Goal: Task Accomplishment & Management: Manage account settings

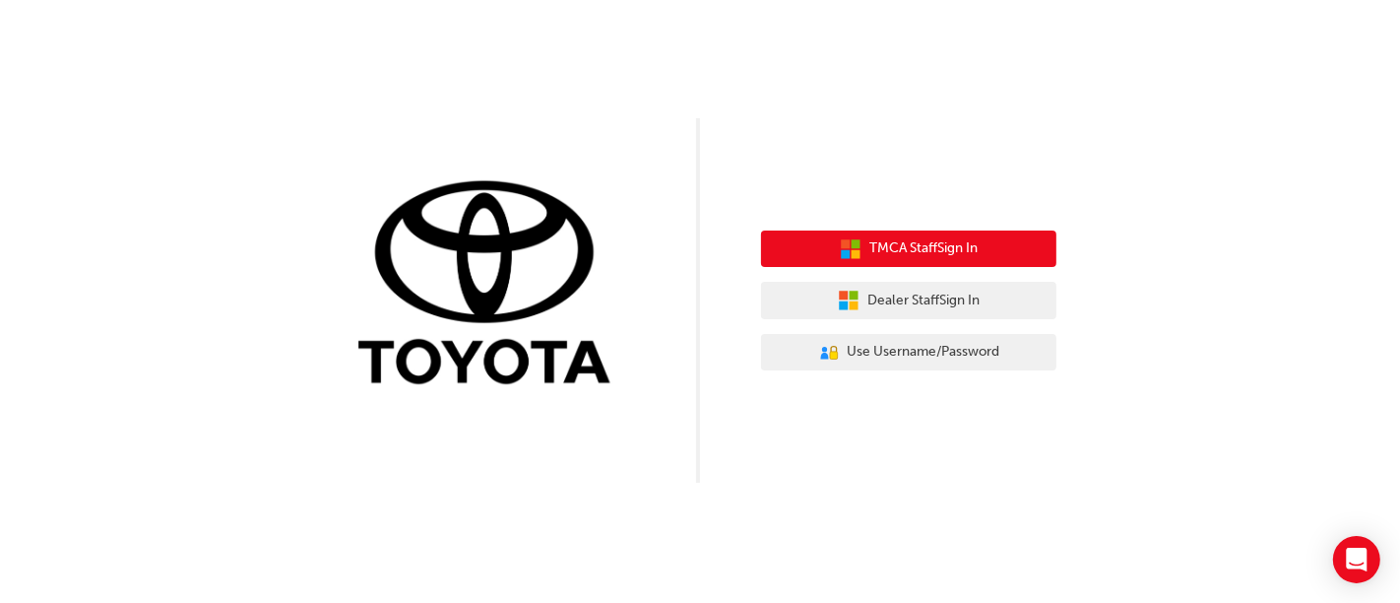
click at [919, 248] on span "TMCA Staff Sign In" at bounding box center [923, 248] width 108 height 23
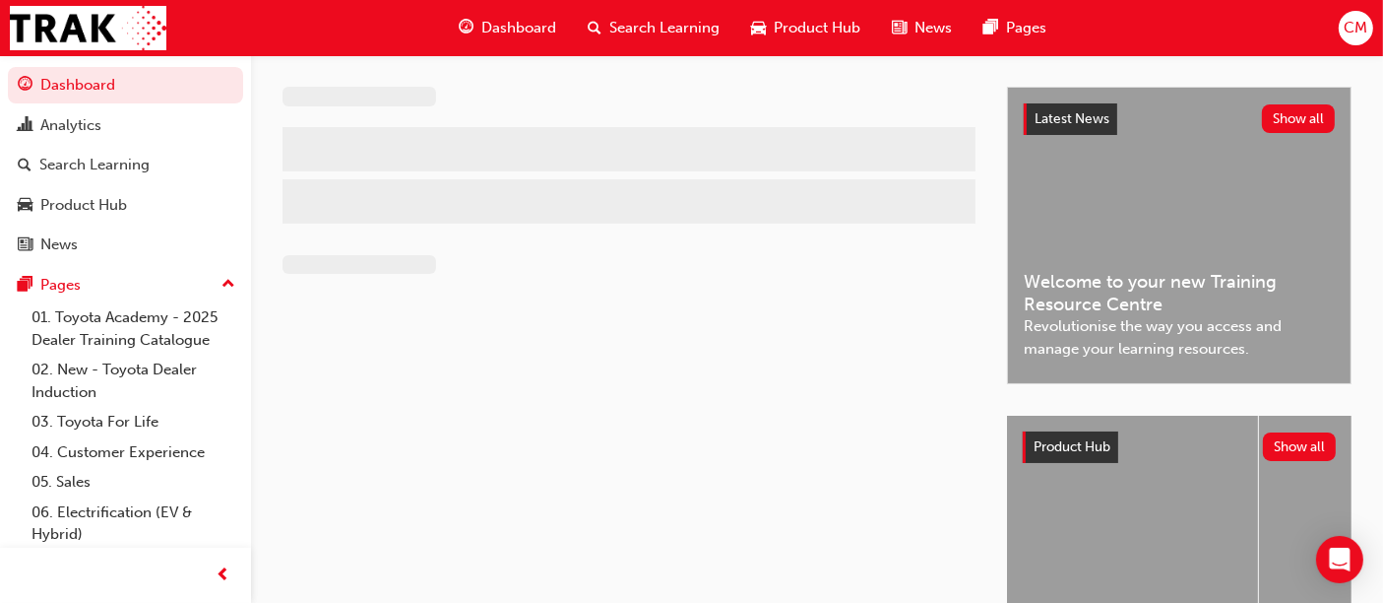
click at [656, 22] on span "Search Learning" at bounding box center [664, 28] width 110 height 23
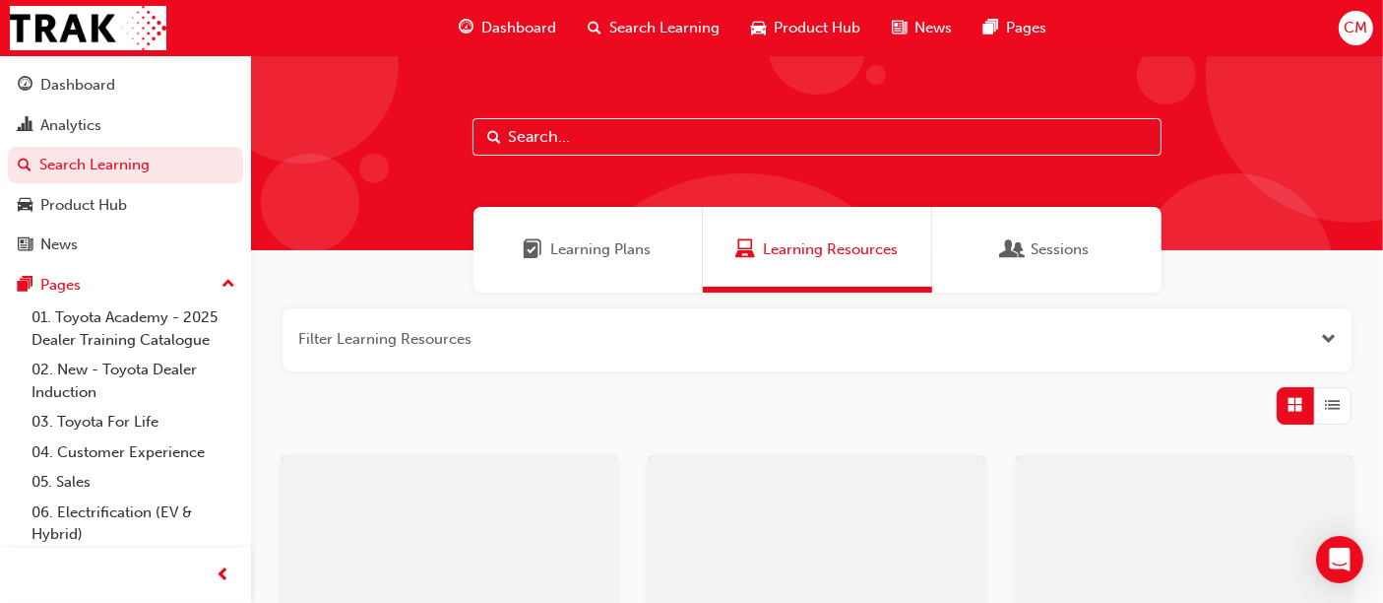
click at [556, 131] on input "text" at bounding box center [817, 136] width 689 height 37
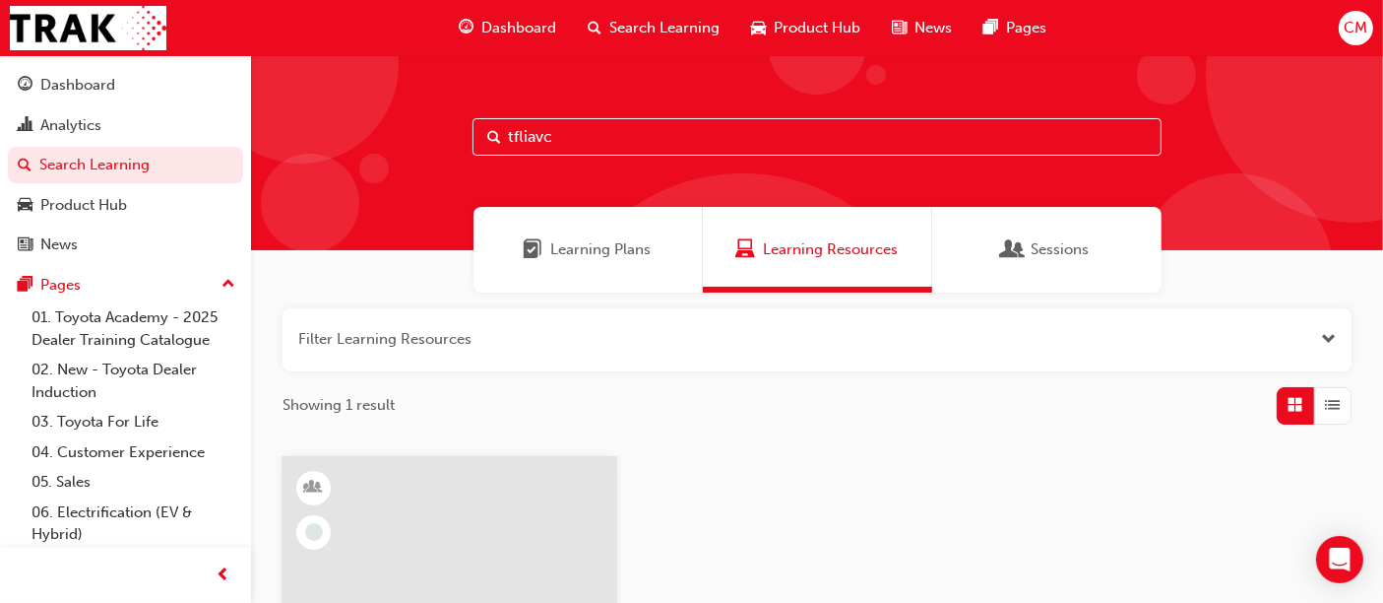
scroll to position [328, 0]
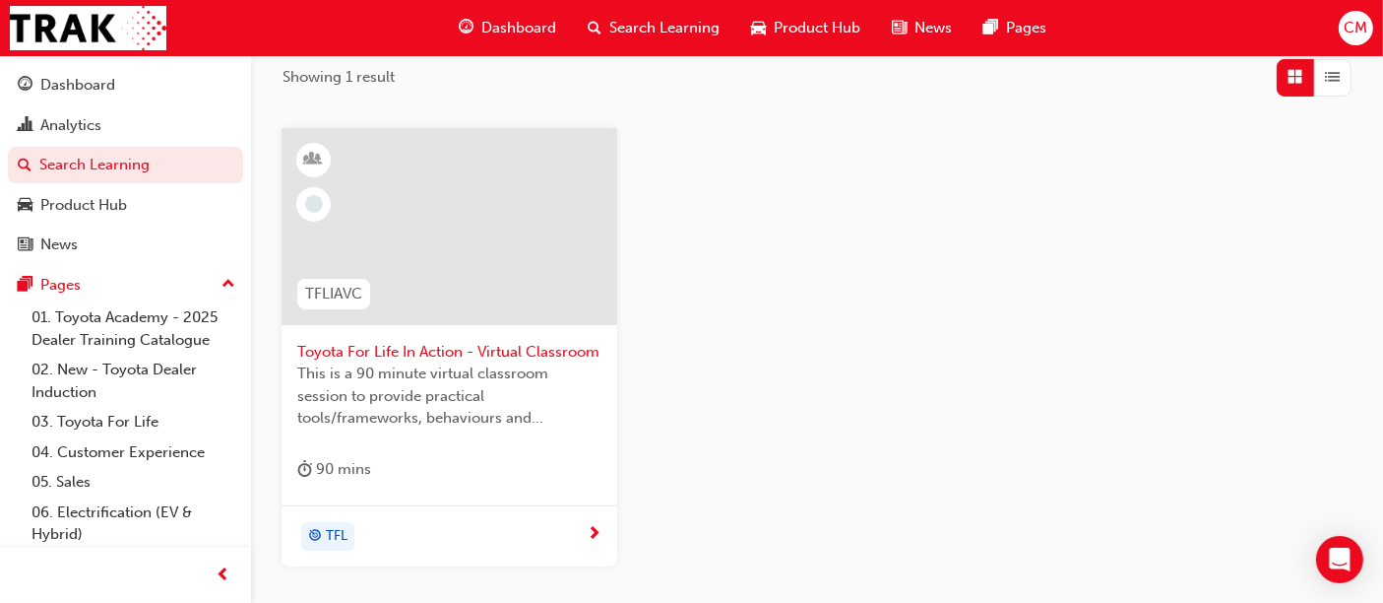
type input "tfliavc"
click at [329, 291] on span "TFLIAVC" at bounding box center [333, 294] width 57 height 23
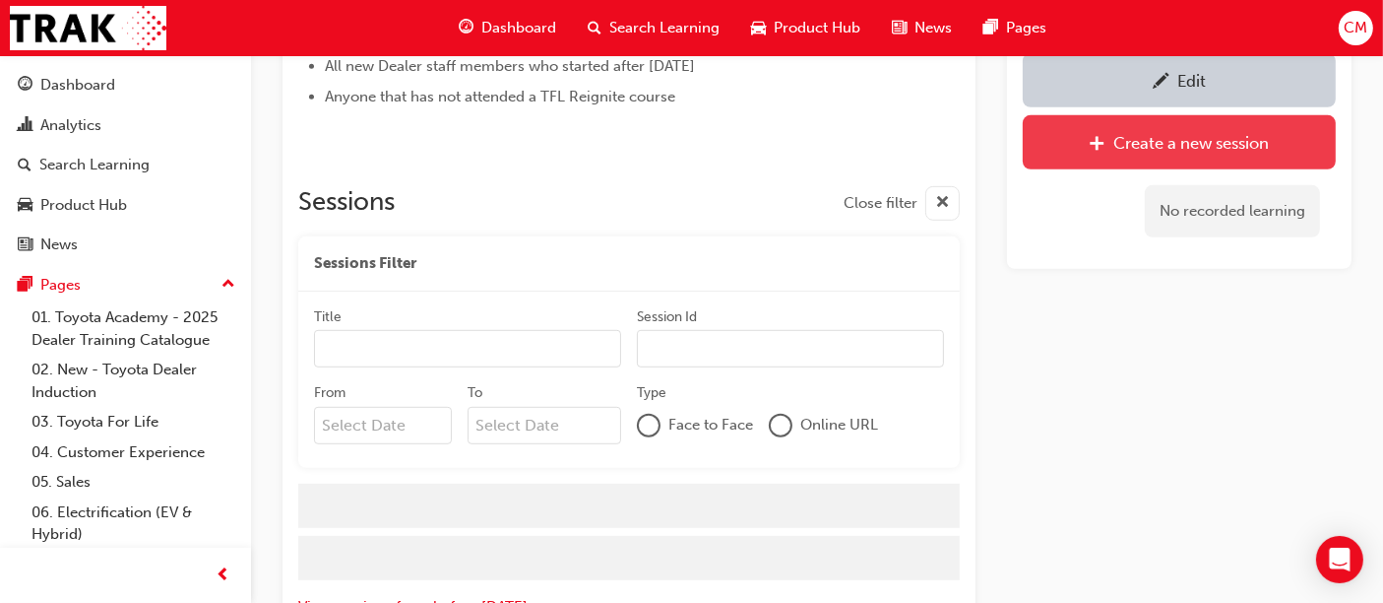
scroll to position [1115, 0]
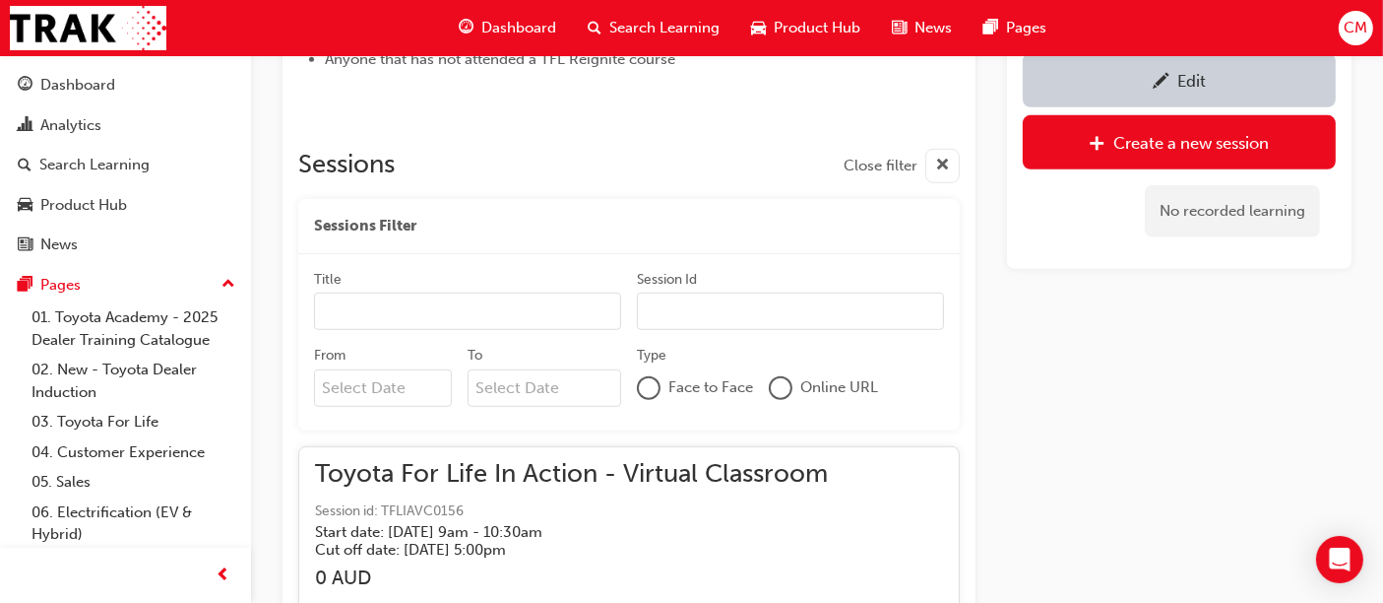
click at [347, 384] on input "From" at bounding box center [383, 387] width 138 height 37
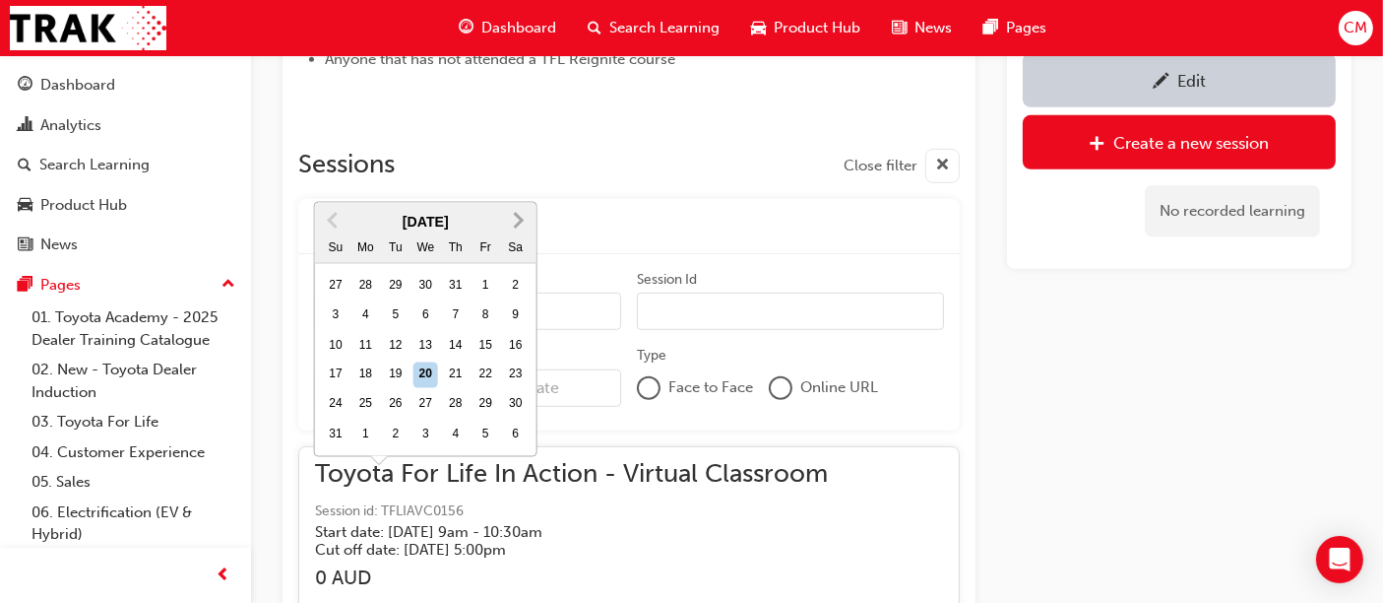
click at [520, 205] on button "Next Month" at bounding box center [519, 221] width 32 height 32
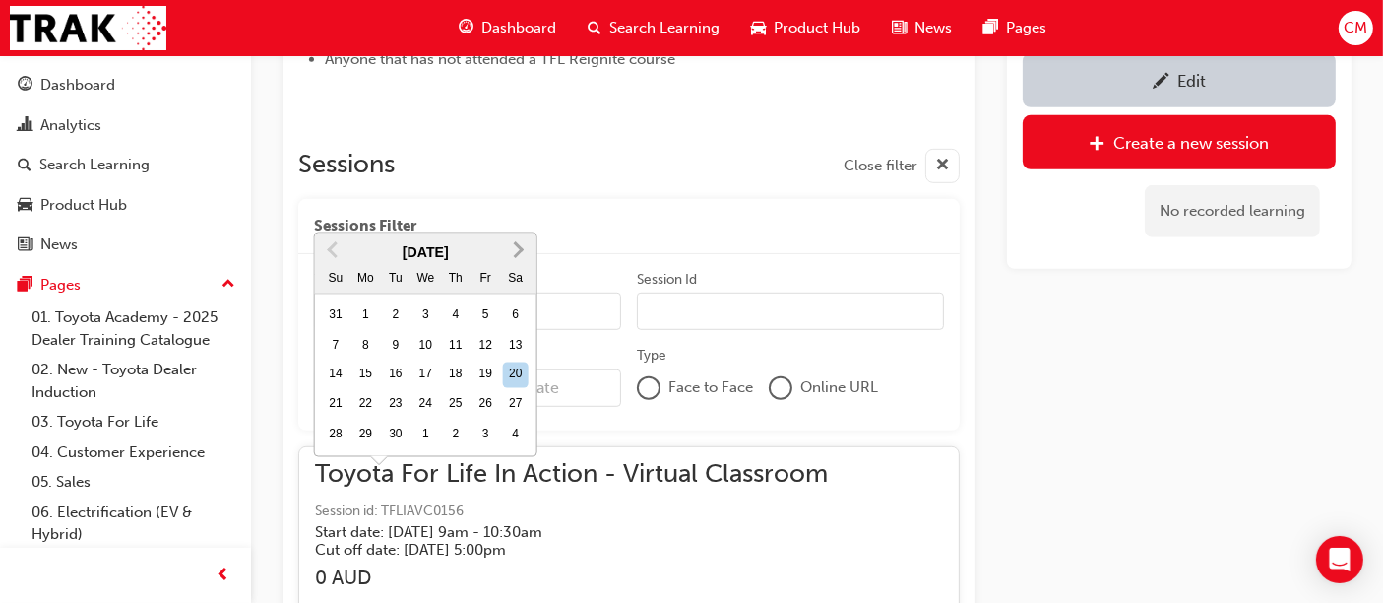
click at [519, 234] on button "Next Month" at bounding box center [519, 250] width 32 height 32
click at [424, 392] on div "22" at bounding box center [427, 405] width 26 height 26
click at [424, 369] on input "From [DATE] Previous Month Next Month [DATE] Su Mo Tu We Th Fr Sa 28 29 30 1 2 …" at bounding box center [383, 387] width 138 height 37
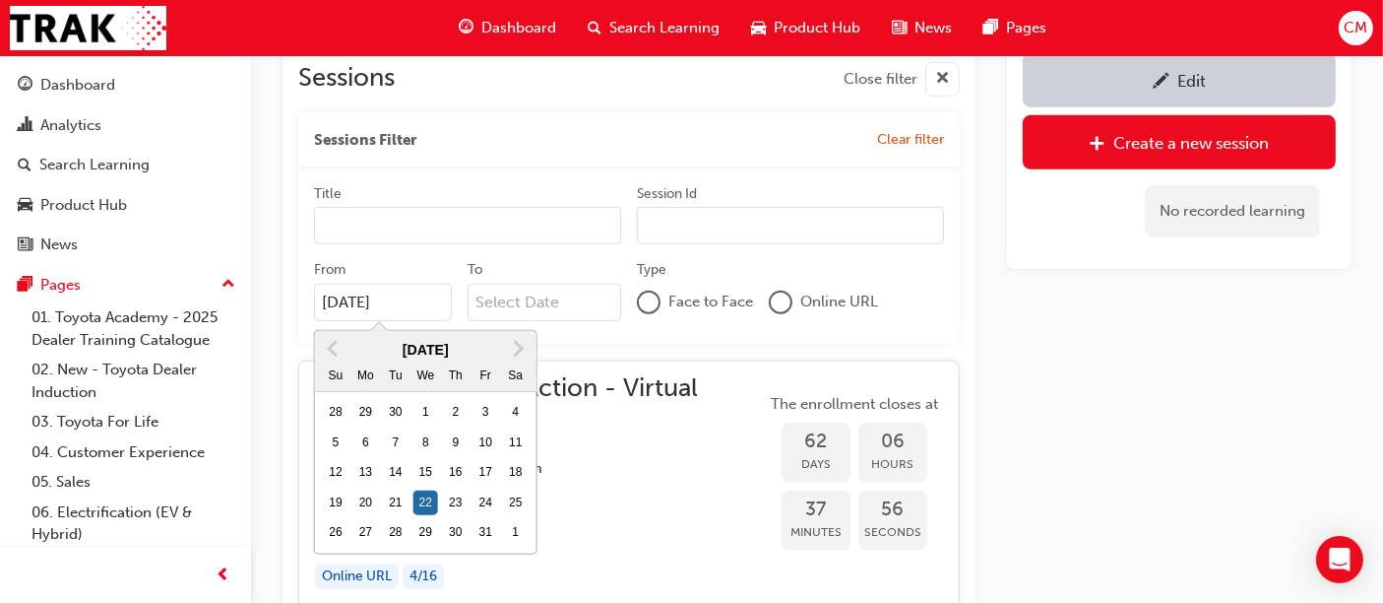
scroll to position [1442, 0]
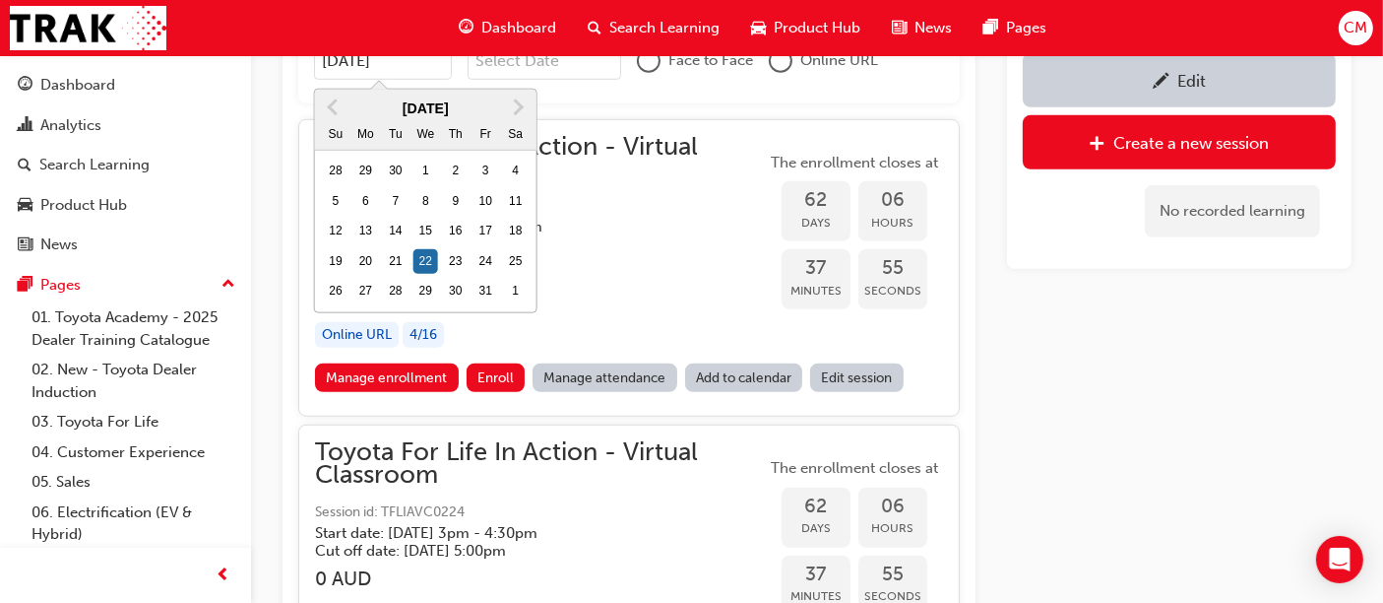
click at [670, 305] on div "Toyota For Life In Action - Virtual Classroom Session id: TFLIAVC0222 Start dat…" at bounding box center [540, 250] width 451 height 228
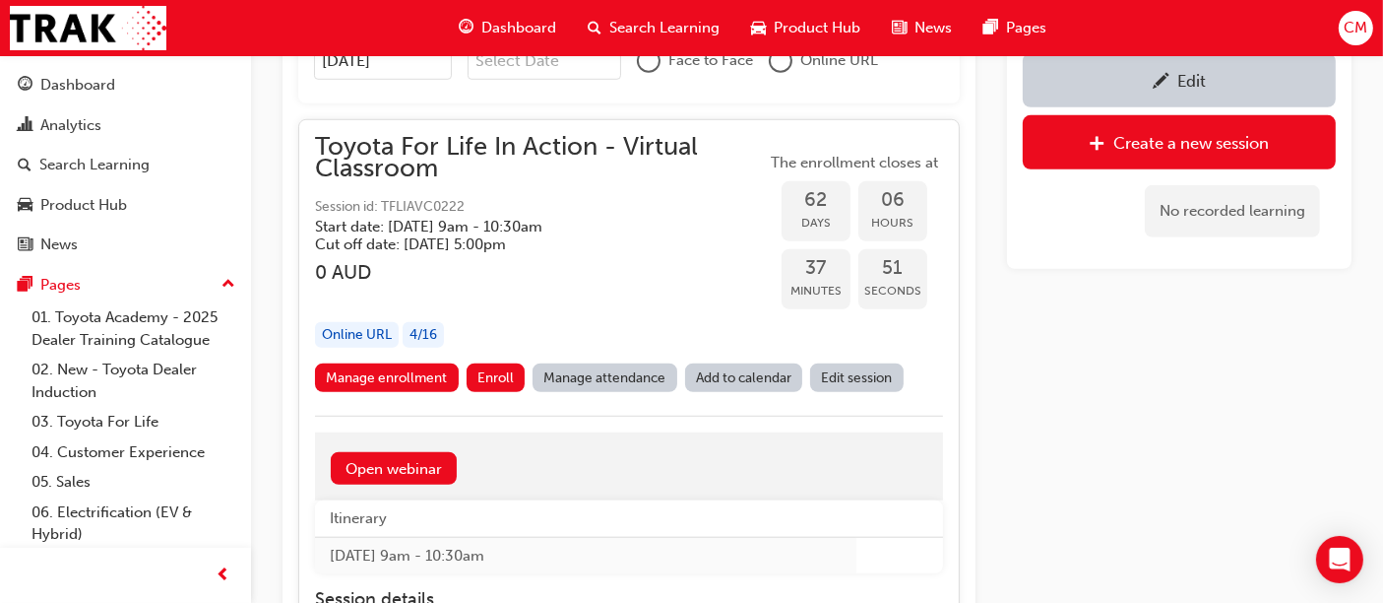
click at [658, 284] on div "button" at bounding box center [540, 295] width 451 height 23
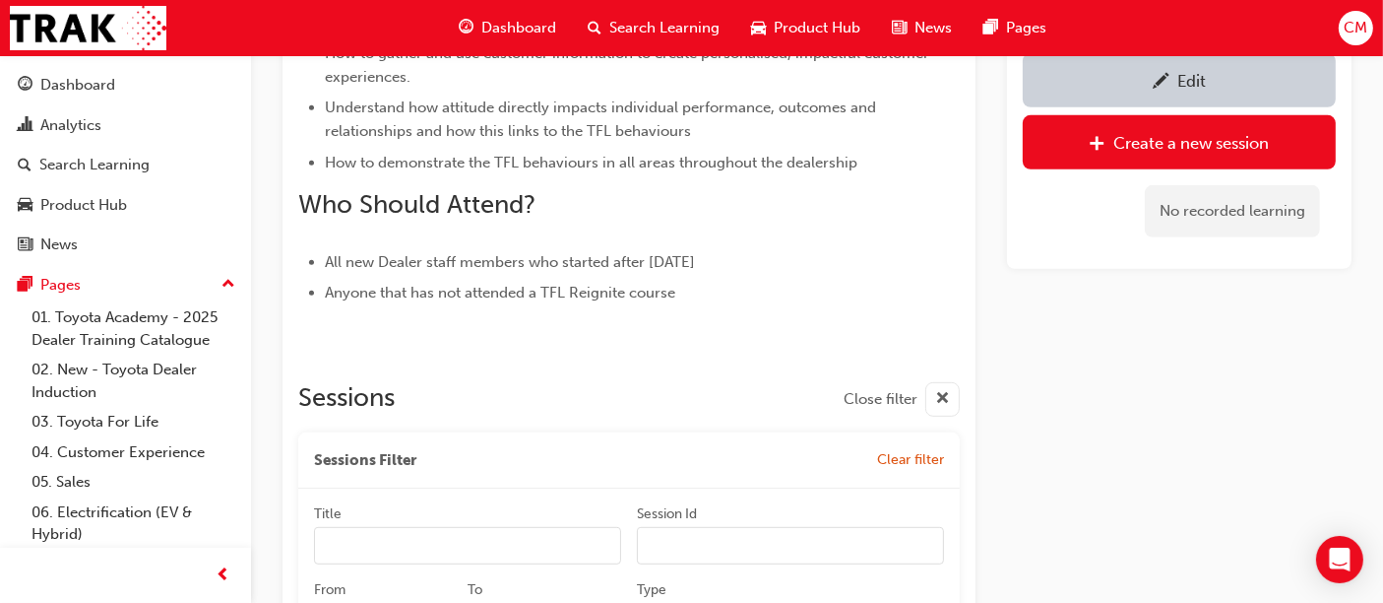
scroll to position [1224, 0]
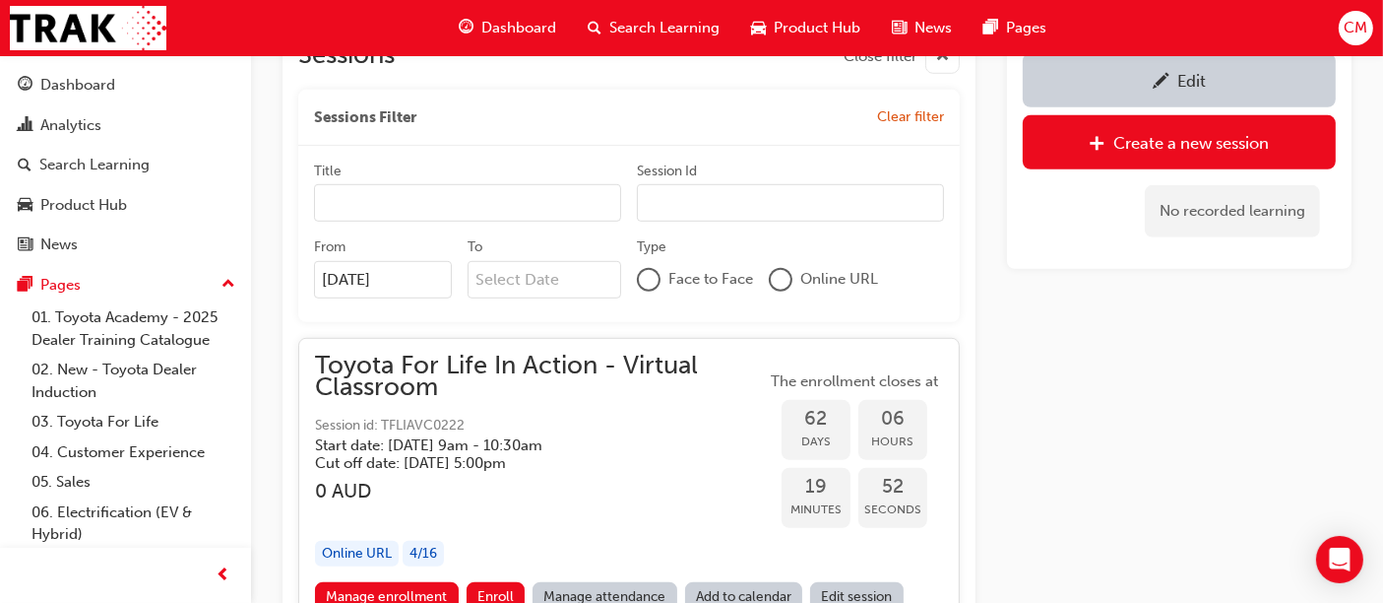
click at [347, 287] on input "[DATE]" at bounding box center [383, 279] width 138 height 37
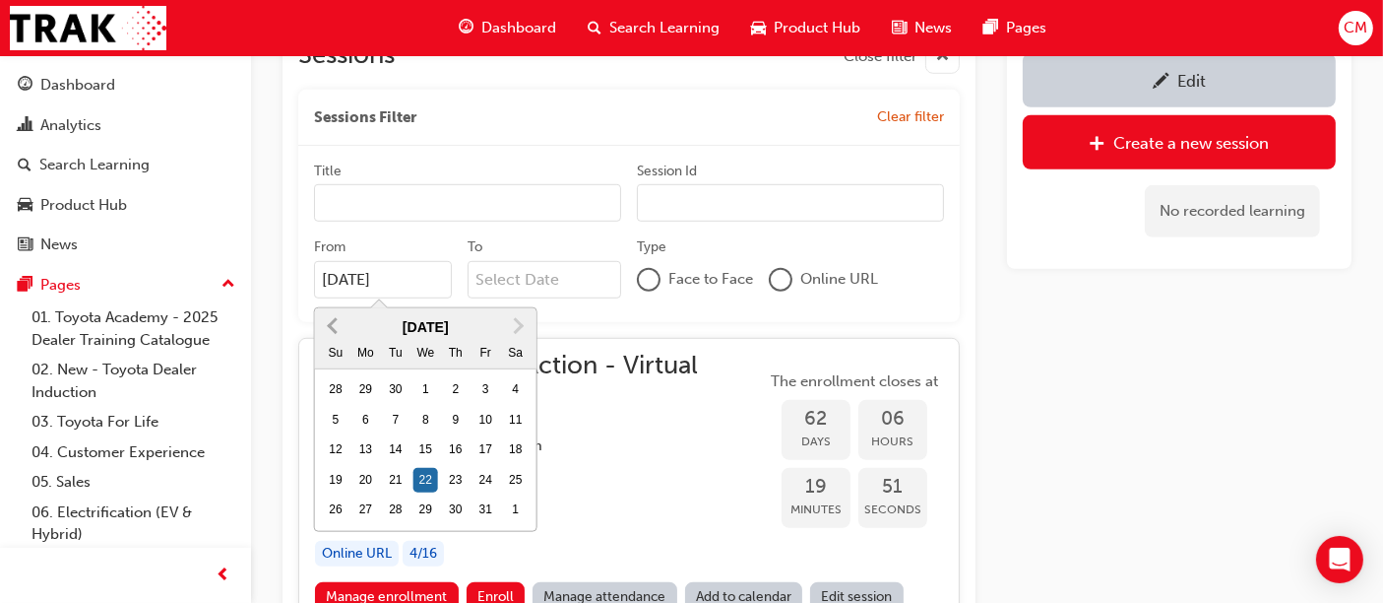
click at [329, 319] on button "Previous Month" at bounding box center [333, 326] width 32 height 32
click at [424, 413] on div "6" at bounding box center [427, 421] width 26 height 26
click at [424, 298] on input "[DATE]" at bounding box center [383, 279] width 138 height 37
type input "[DATE]"
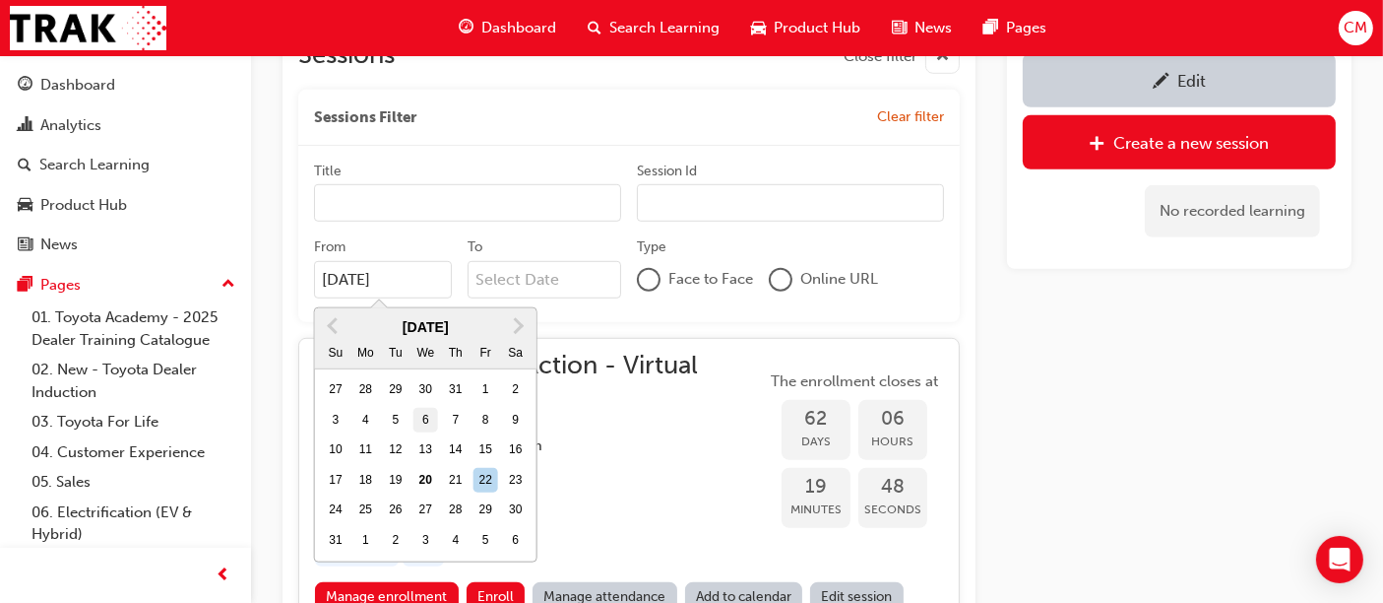
scroll to position [1220, 0]
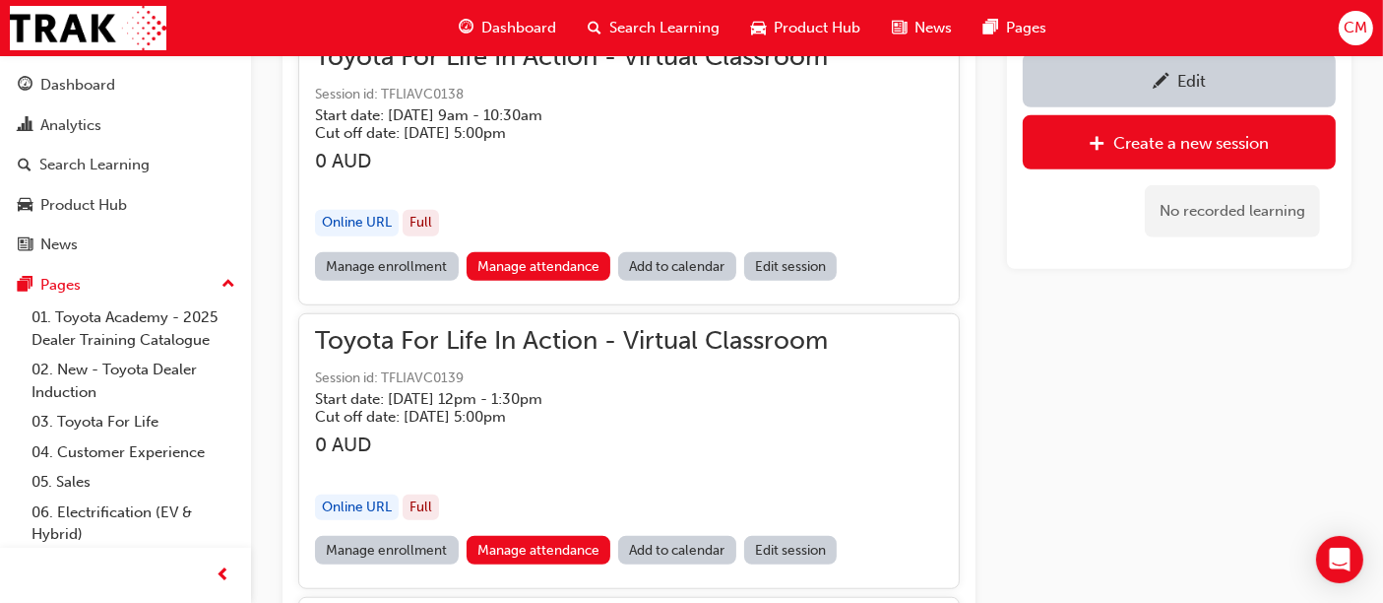
scroll to position [1548, 0]
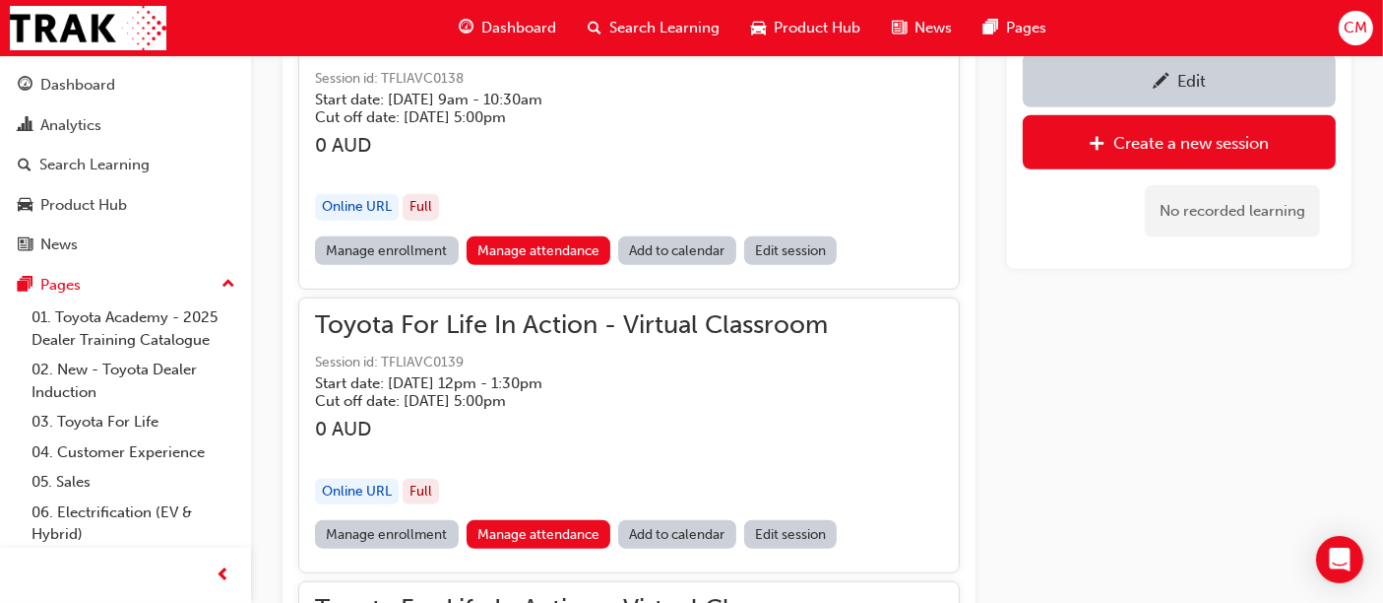
click at [371, 255] on link "Manage enrollment" at bounding box center [387, 250] width 144 height 29
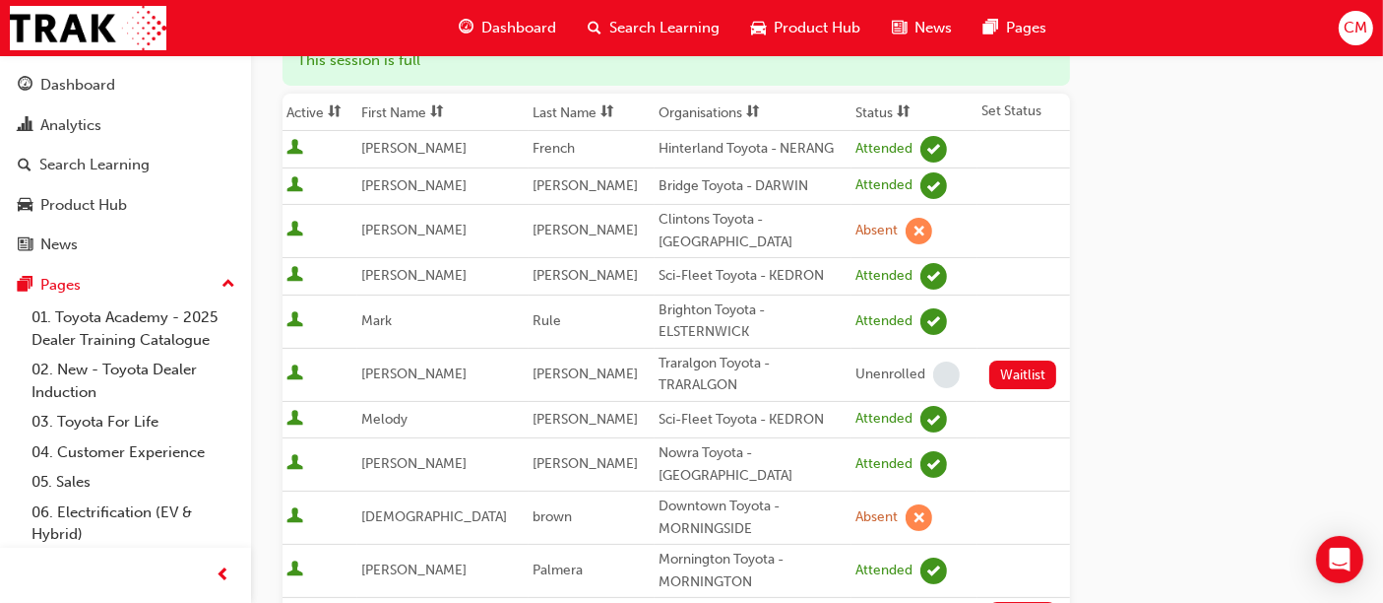
scroll to position [109, 0]
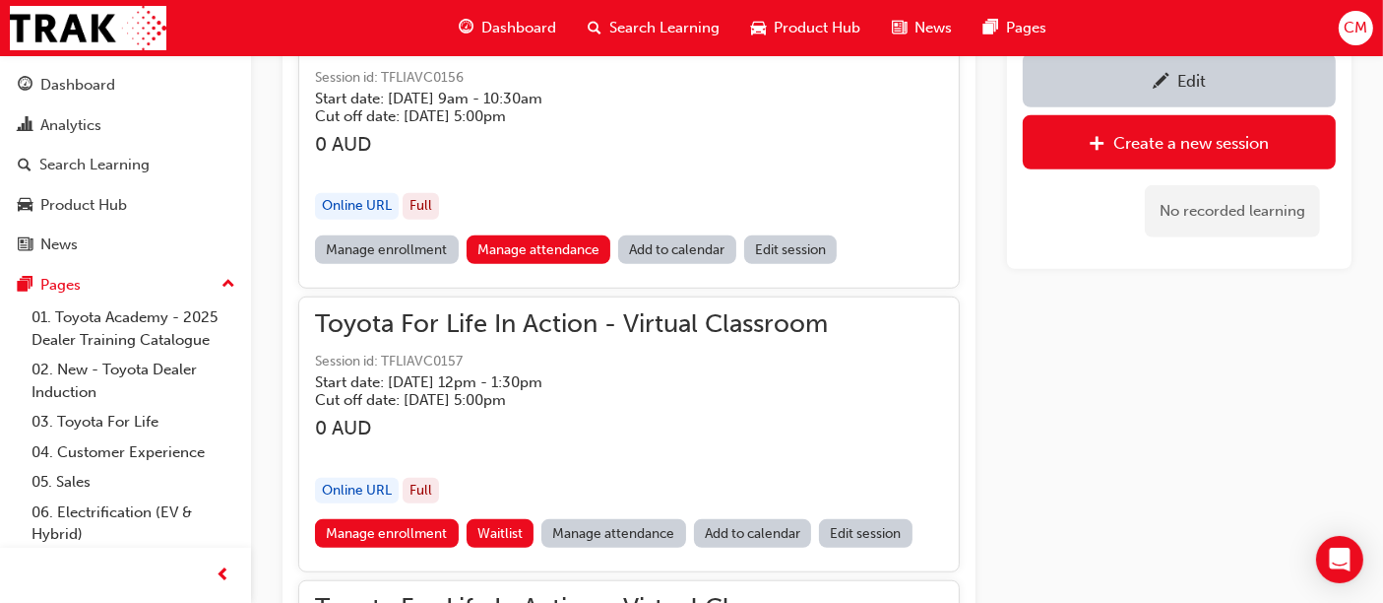
scroll to position [1111, 0]
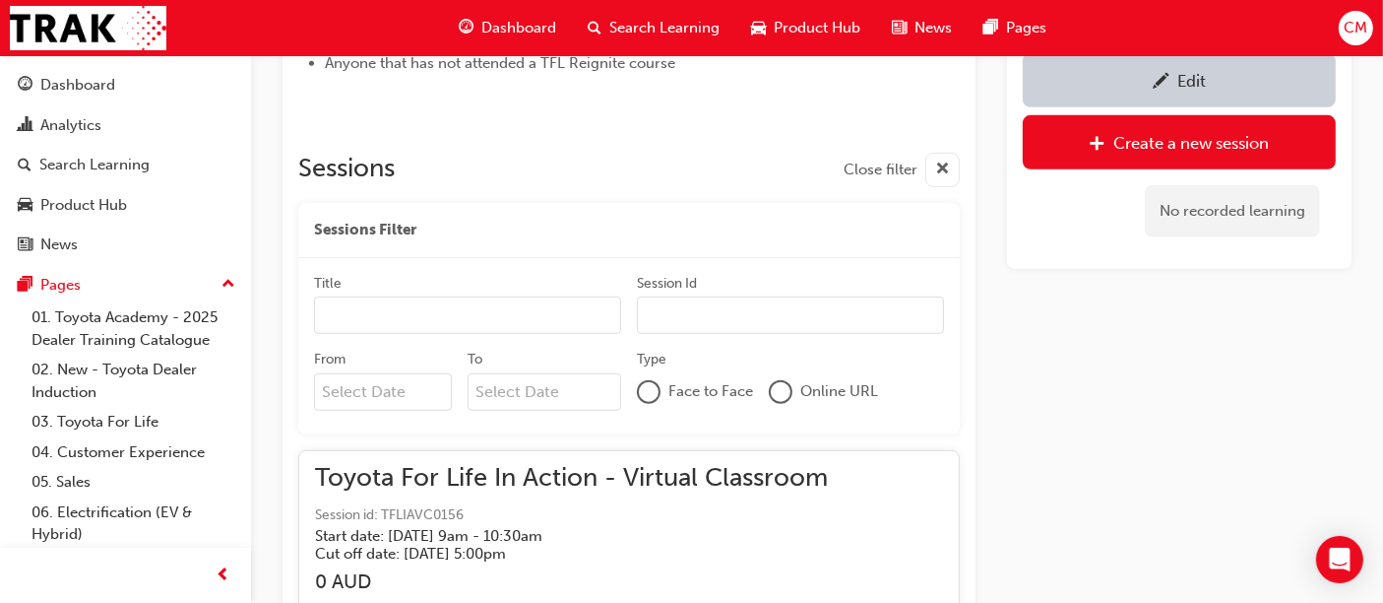
click at [371, 389] on input "From" at bounding box center [383, 391] width 138 height 37
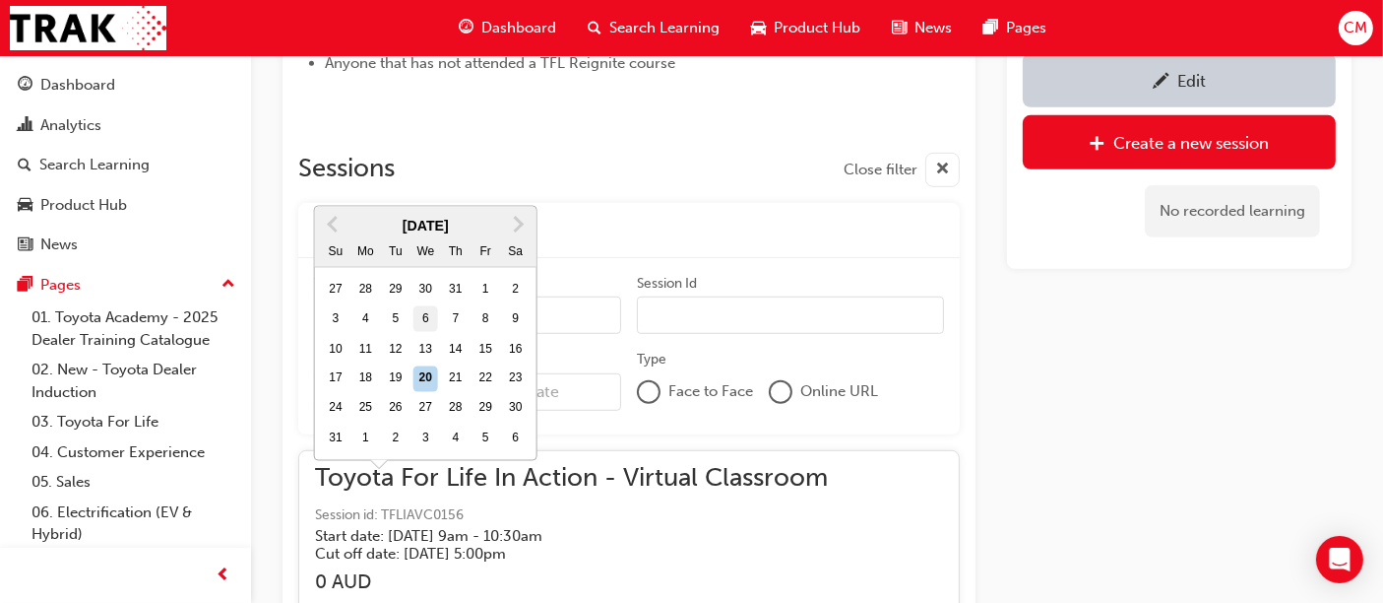
click at [419, 306] on div "6" at bounding box center [427, 319] width 26 height 26
click at [419, 373] on input "From Previous Month Next Month [DATE] Su Mo Tu We Th Fr Sa 27 28 29 30 31 1 2 3…" at bounding box center [383, 391] width 138 height 37
type input "[DATE]"
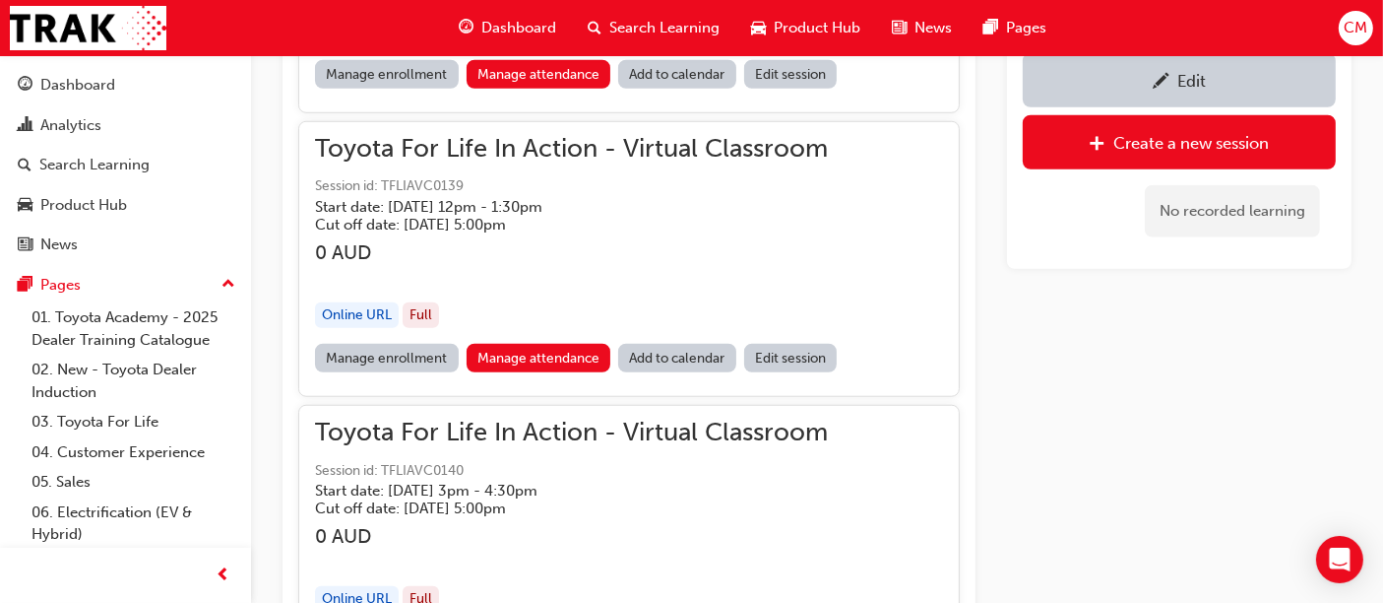
scroll to position [1766, 0]
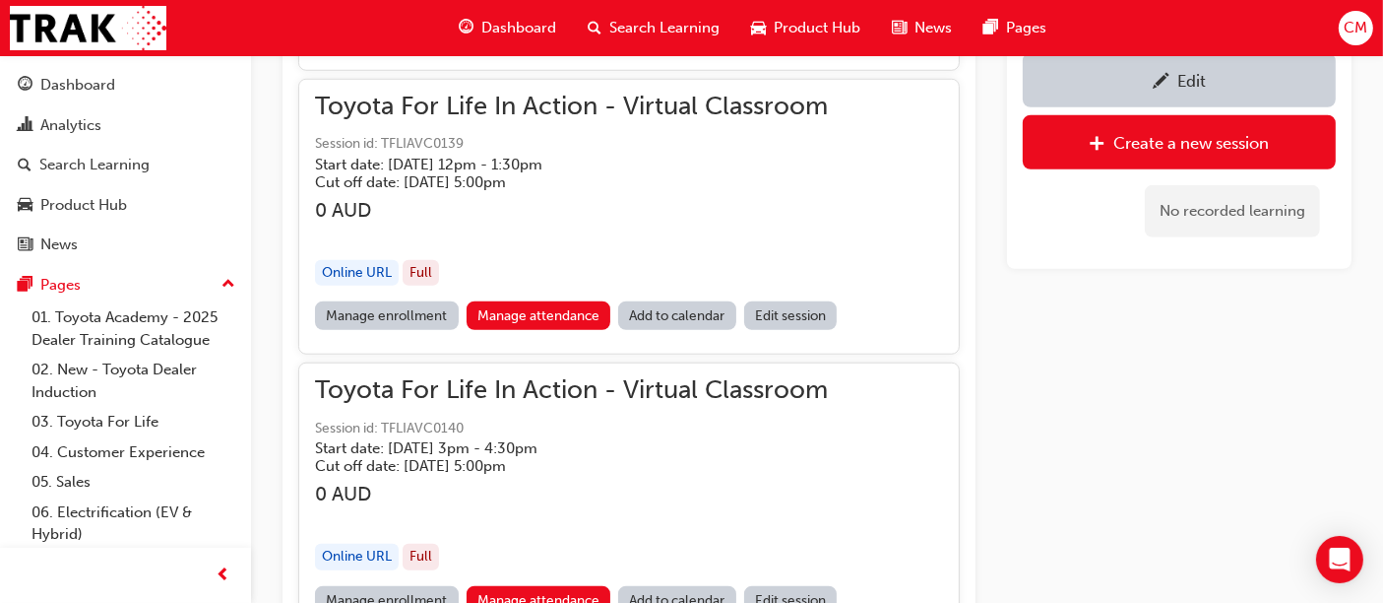
click at [401, 318] on link "Manage enrollment" at bounding box center [387, 315] width 144 height 29
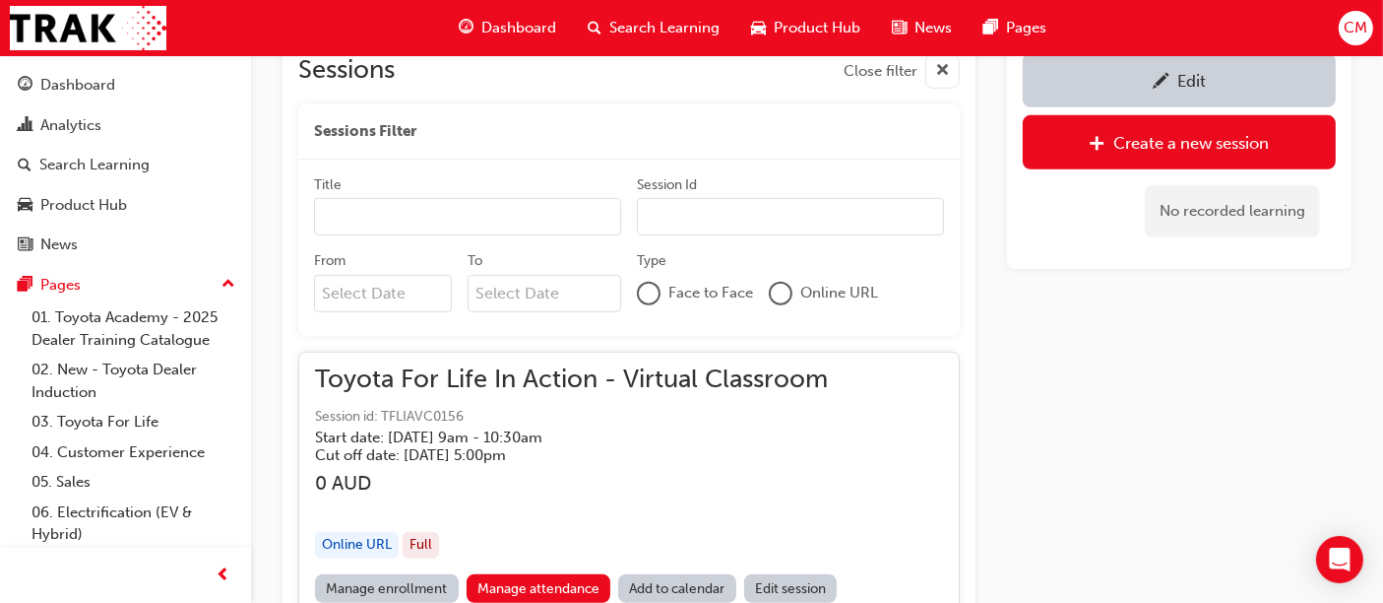
scroll to position [1111, 0]
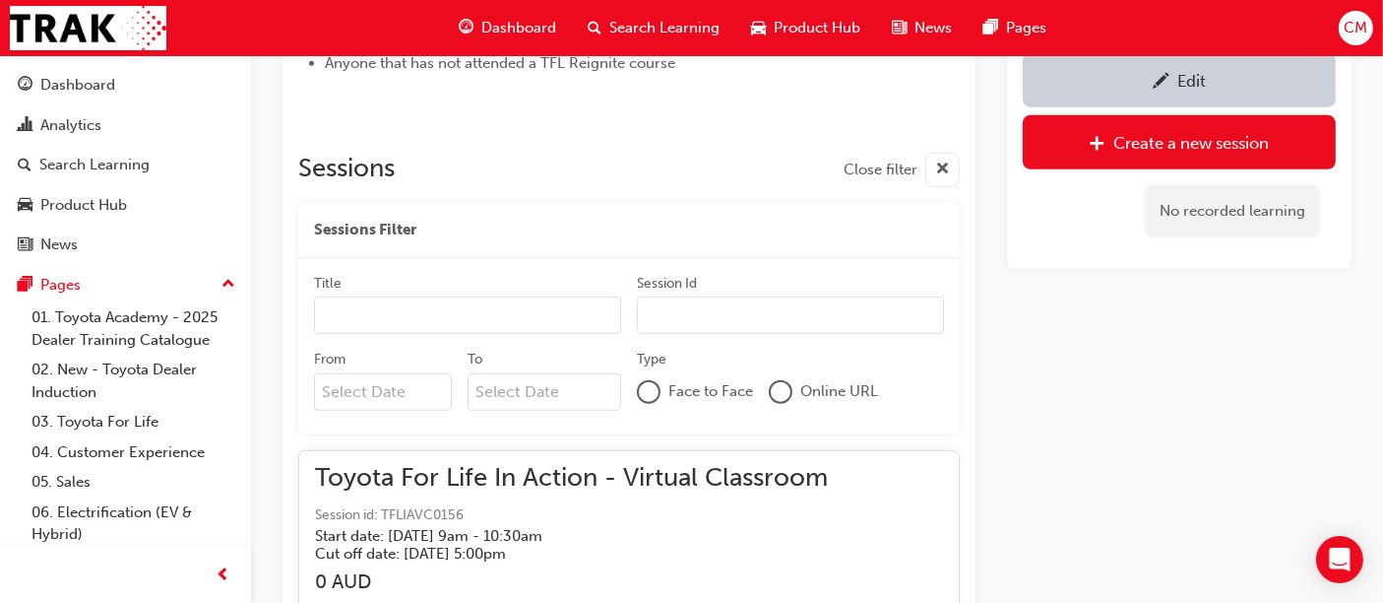
click at [365, 394] on input "From" at bounding box center [383, 391] width 138 height 37
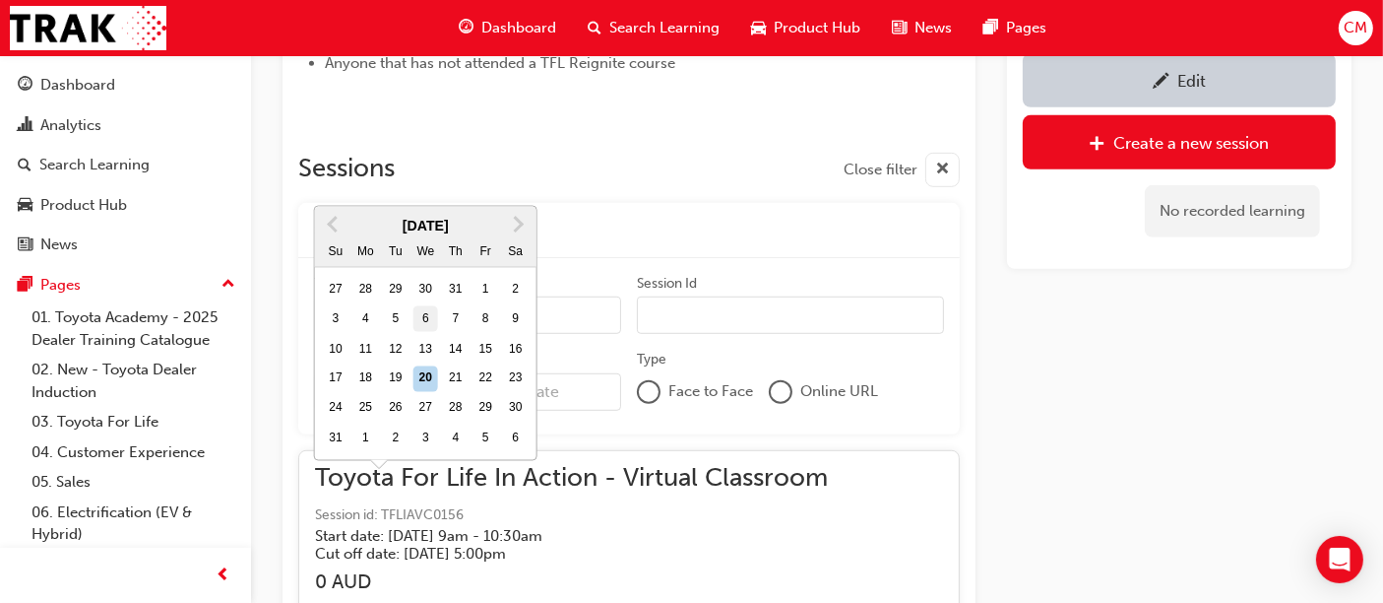
click at [421, 306] on div "6" at bounding box center [427, 319] width 26 height 26
click at [421, 373] on input "From Previous Month Next Month [DATE] Su Mo Tu We Th Fr Sa 27 28 29 30 31 1 2 3…" at bounding box center [383, 391] width 138 height 37
type input "[DATE]"
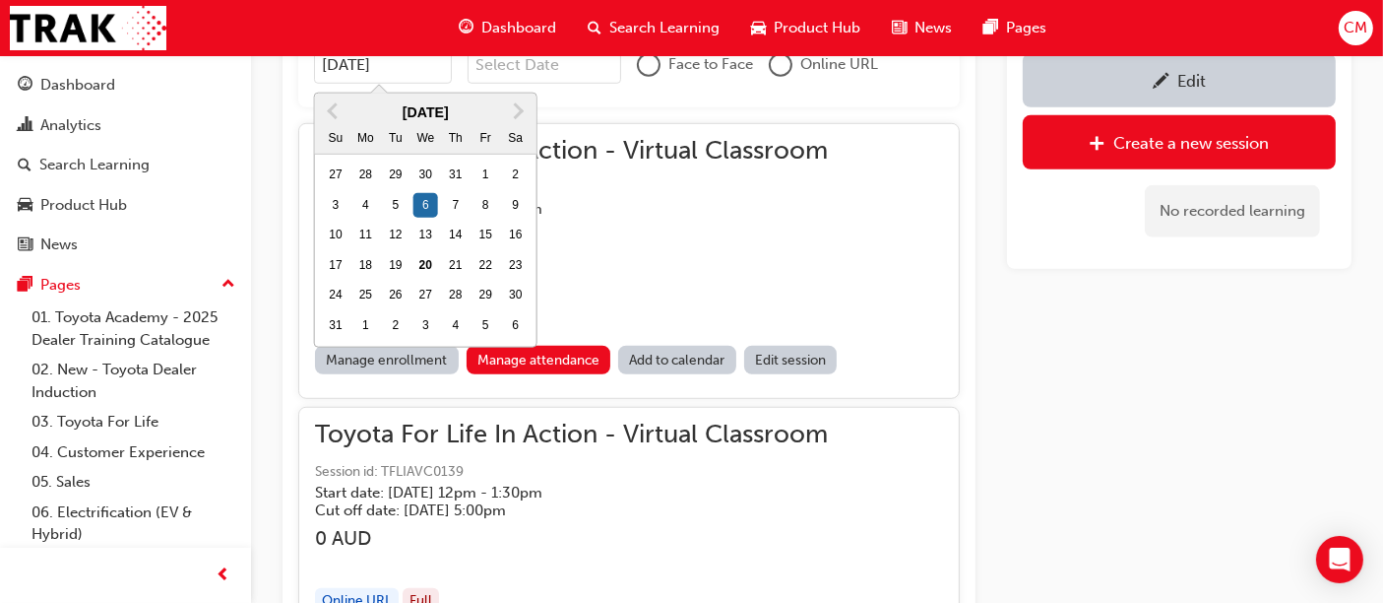
scroll to position [1766, 0]
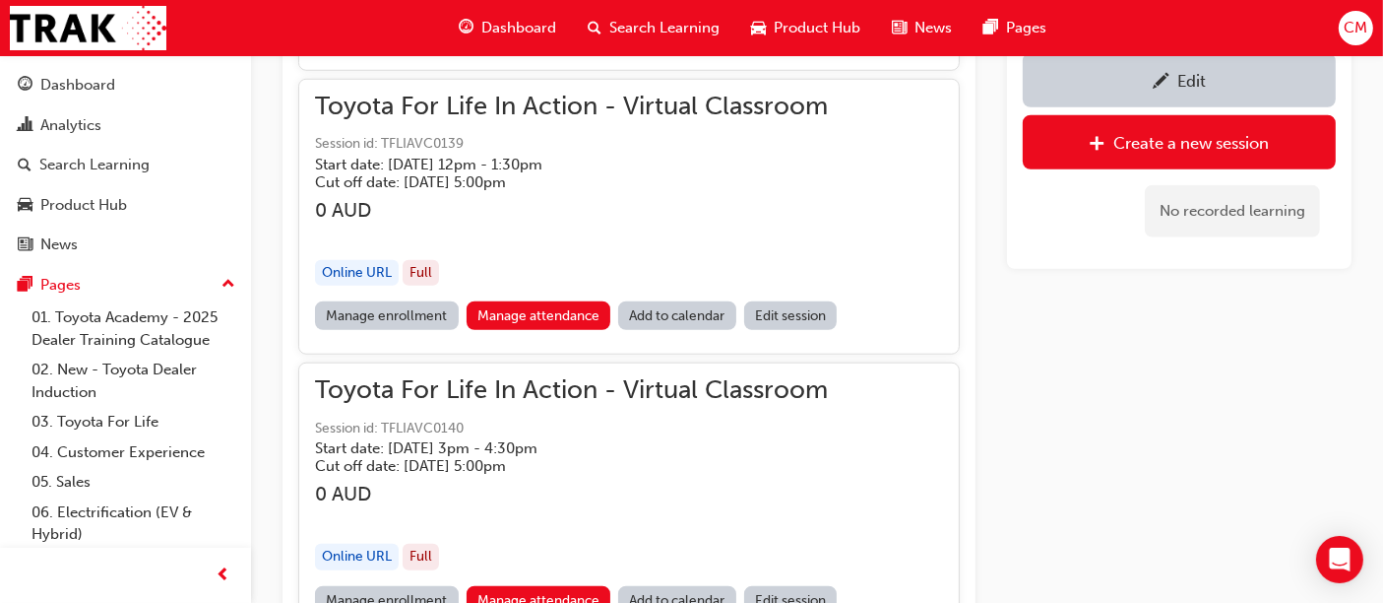
click at [390, 310] on link "Manage enrollment" at bounding box center [387, 315] width 144 height 29
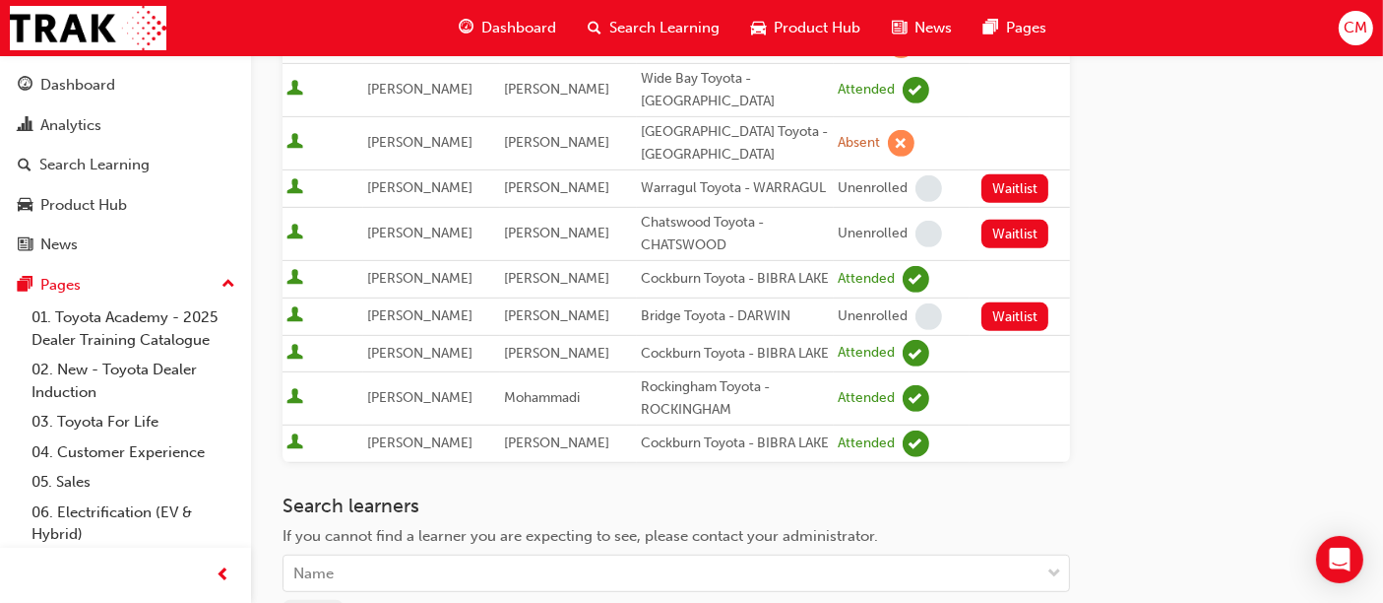
scroll to position [985, 0]
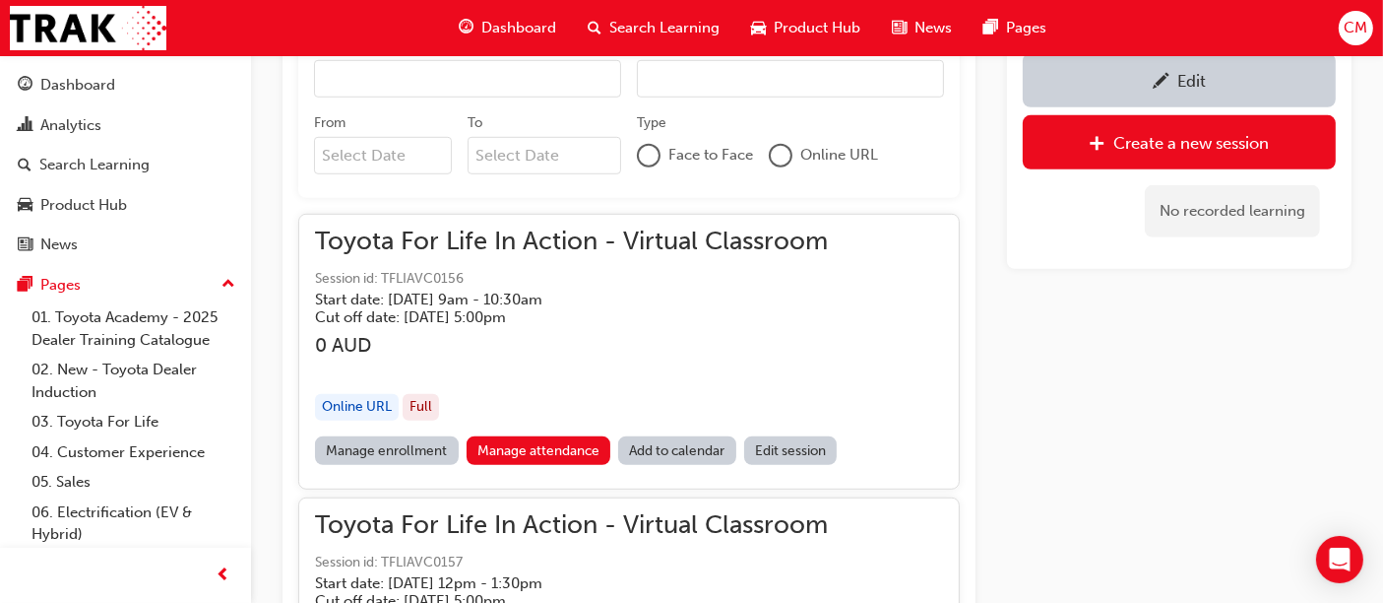
scroll to position [1220, 0]
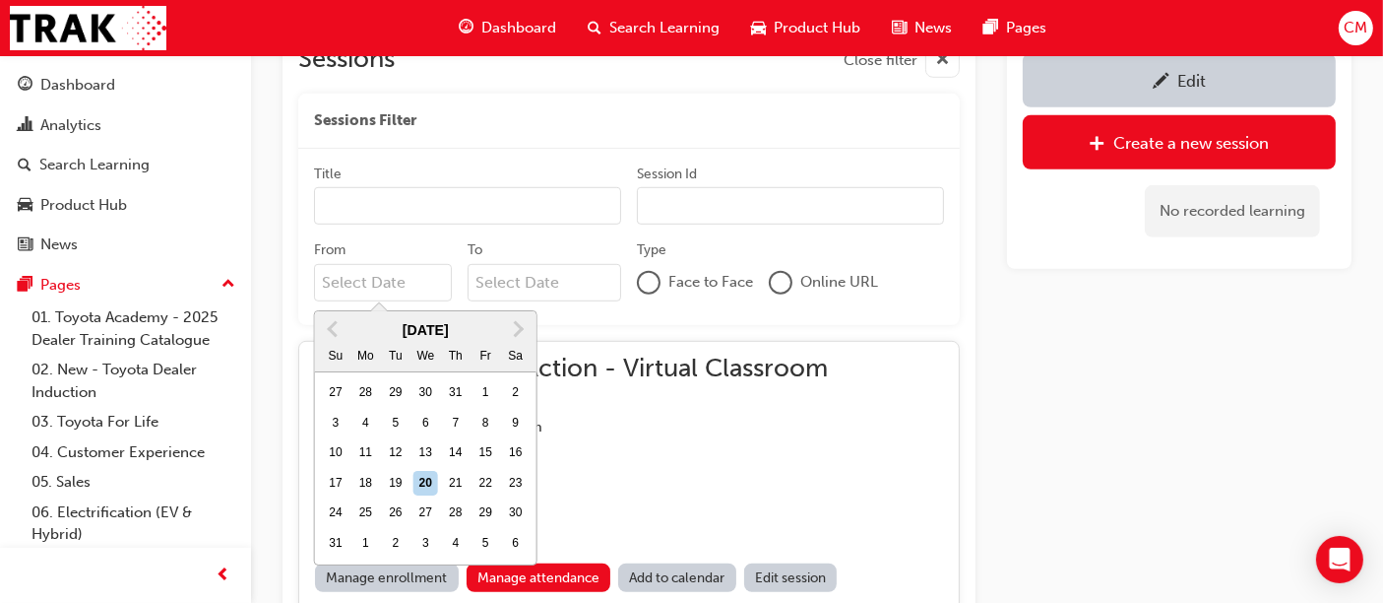
click at [374, 283] on input "From Previous Month Next Month [DATE] Su Mo Tu We Th Fr Sa 27 28 29 30 31 1 2 3…" at bounding box center [383, 282] width 138 height 37
click at [335, 327] on span "Previous Month" at bounding box center [335, 328] width 0 height 23
click at [517, 333] on span "Next Month" at bounding box center [517, 328] width 0 height 23
click at [430, 413] on div "6" at bounding box center [427, 424] width 26 height 26
click at [430, 301] on input "From [DATE] Previous Month Next Month [DATE] Su Mo Tu We Th Fr Sa 27 28 29 30 3…" at bounding box center [383, 282] width 138 height 37
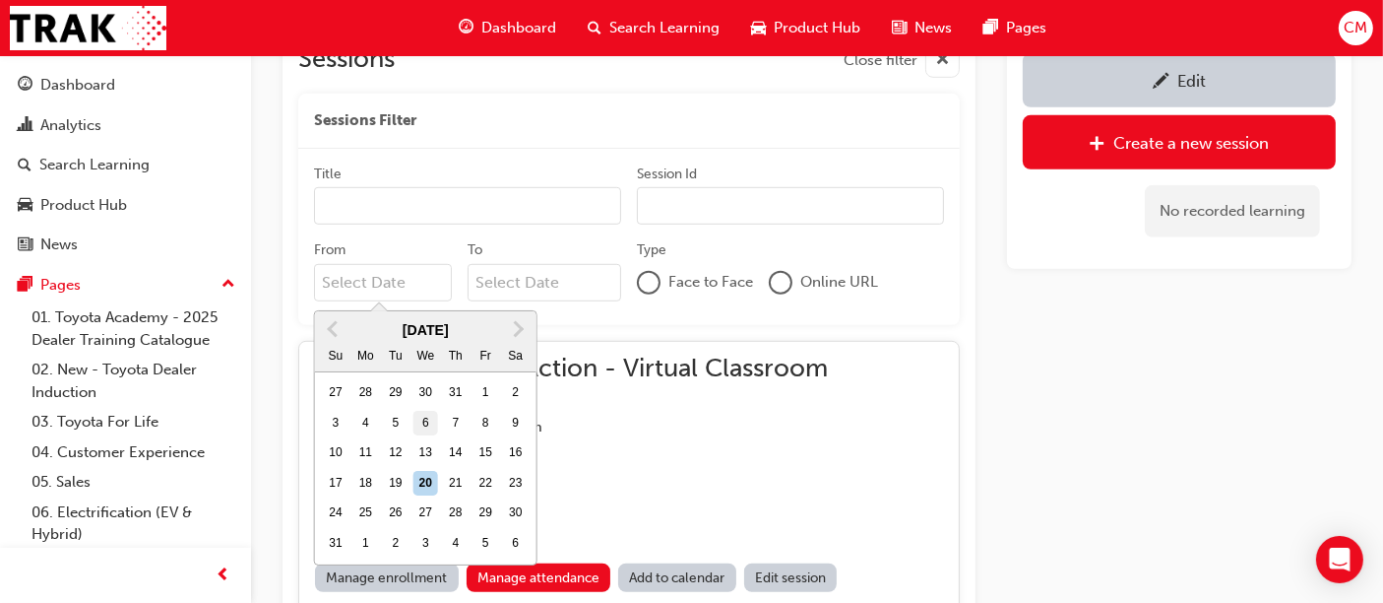
type input "[DATE]"
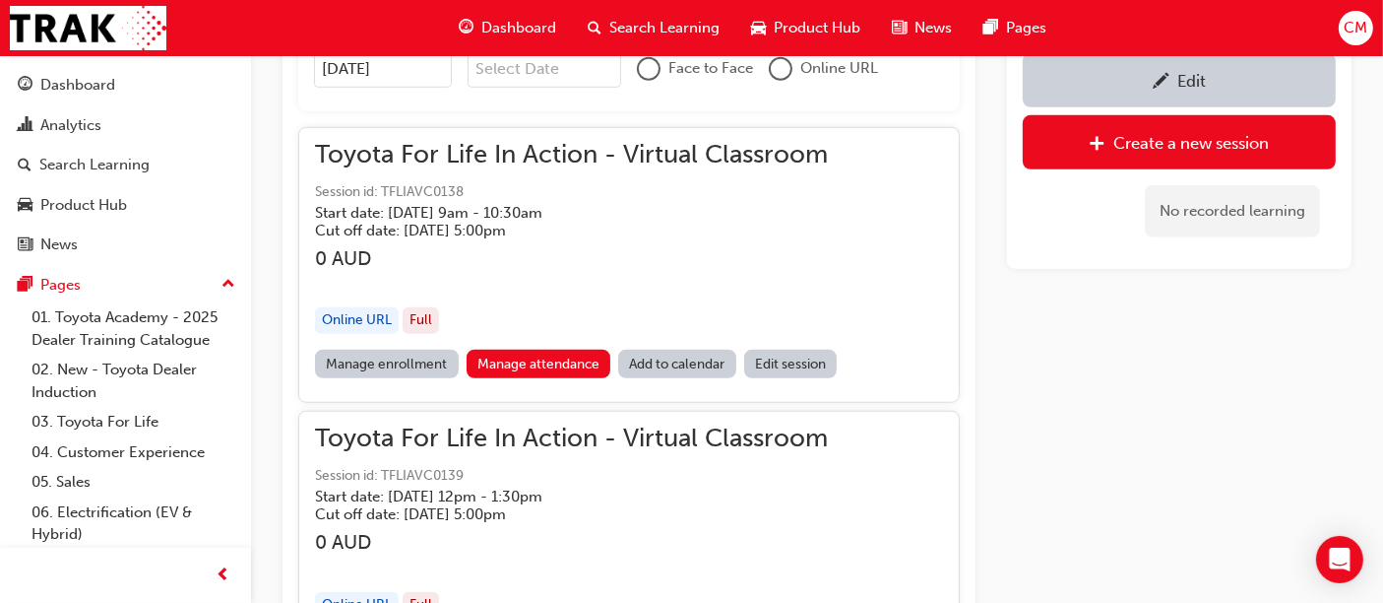
scroll to position [1438, 0]
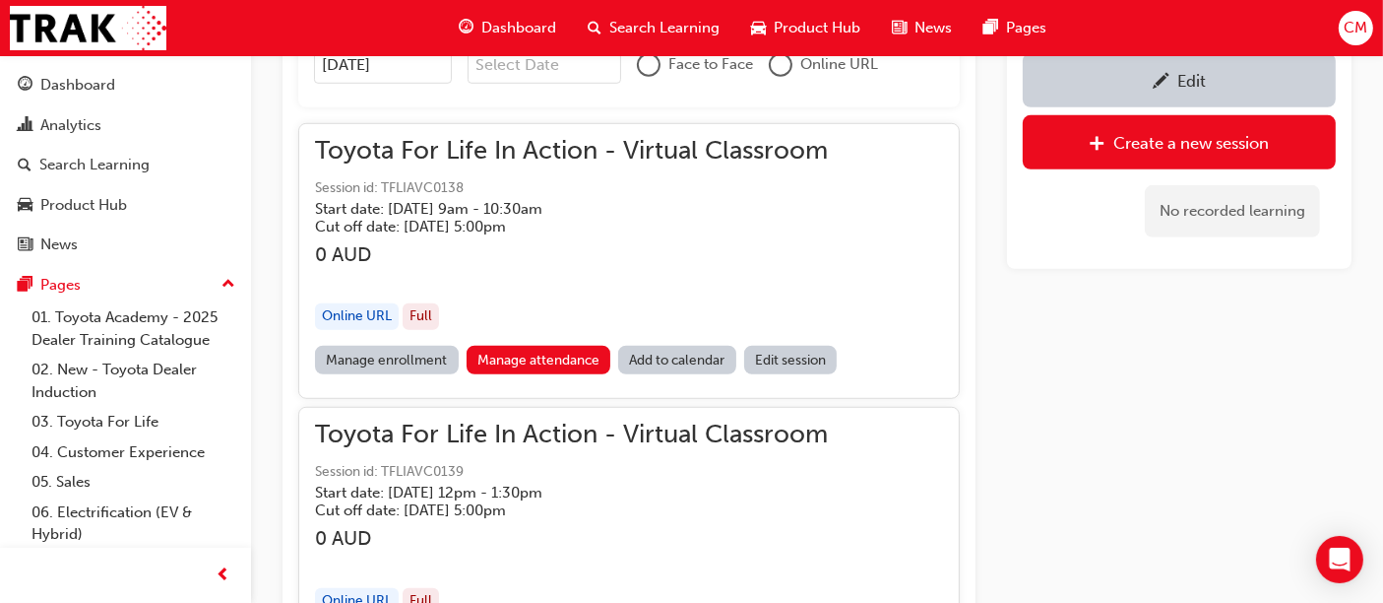
click at [388, 350] on link "Manage enrollment" at bounding box center [387, 360] width 144 height 29
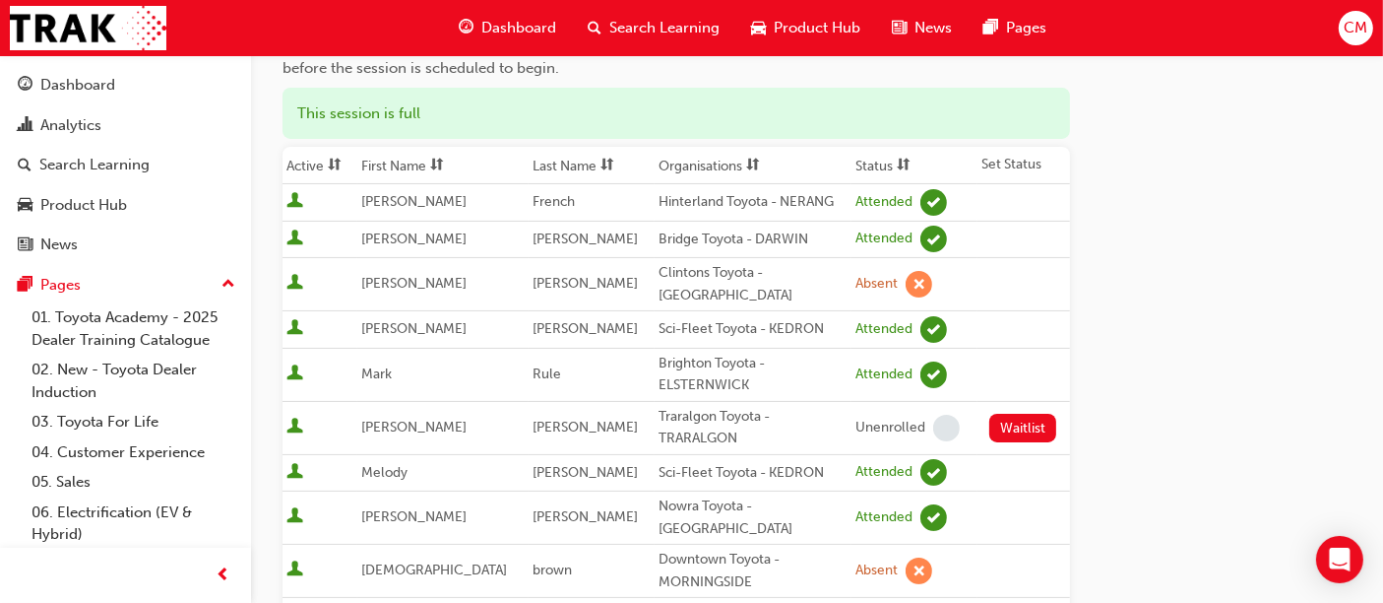
scroll to position [219, 0]
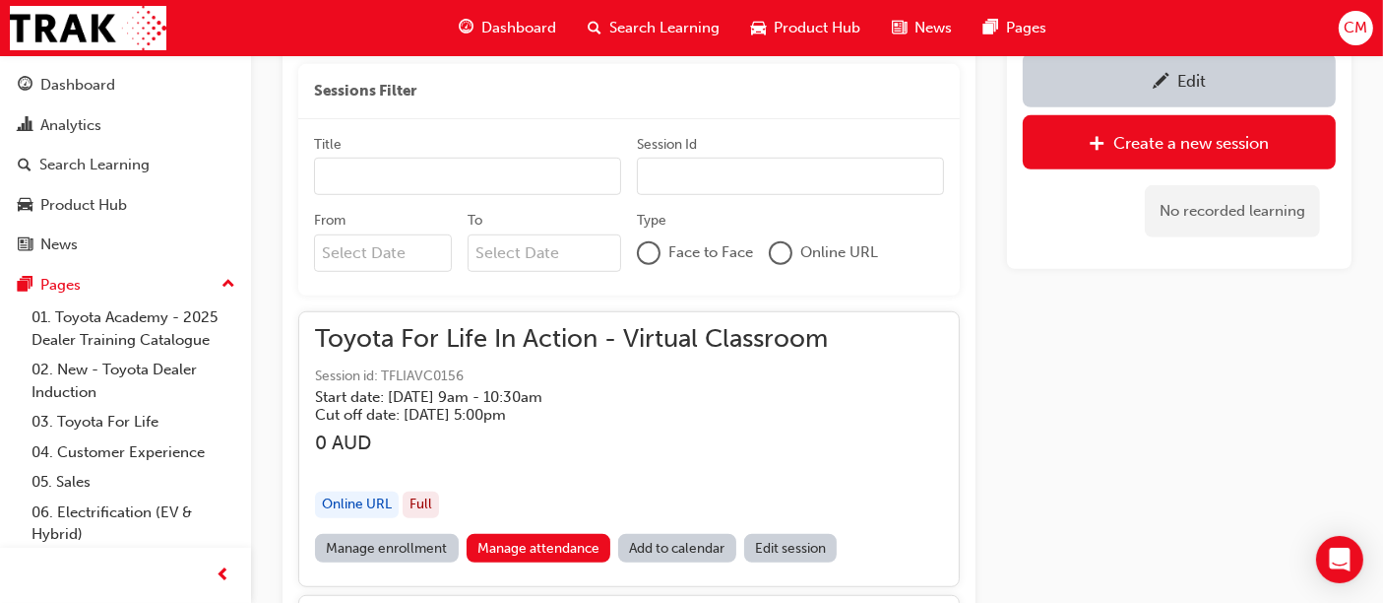
scroll to position [1111, 0]
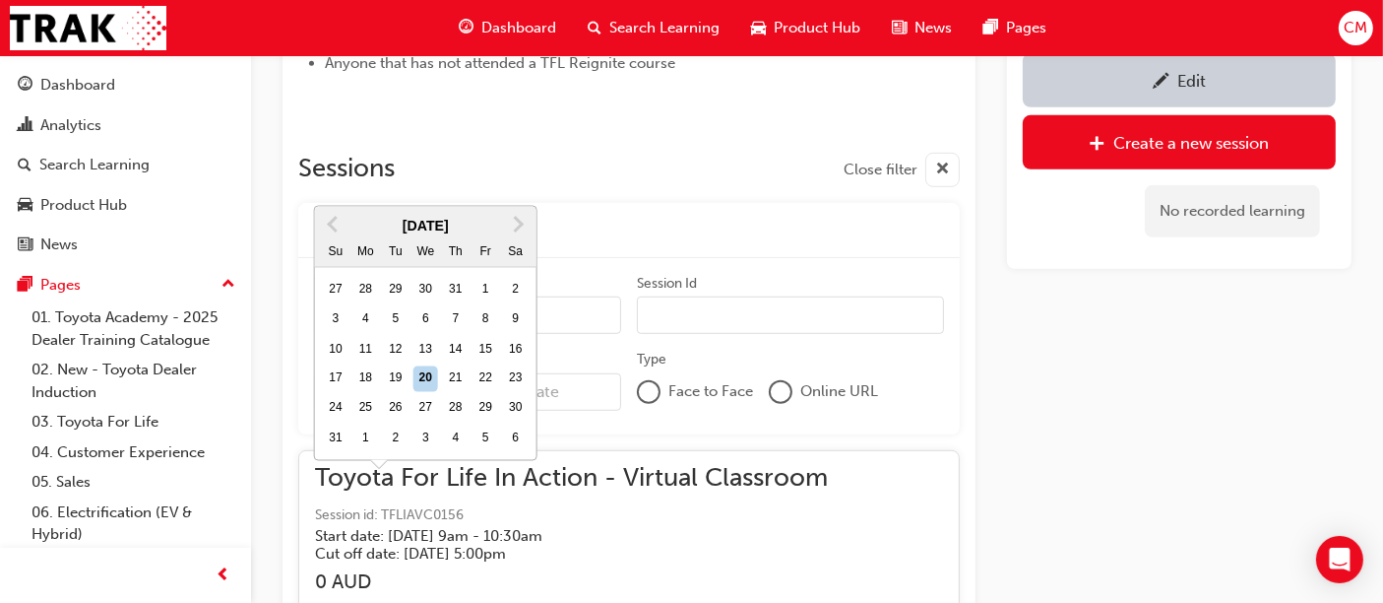
click at [376, 376] on input "From Previous Month Next Month [DATE] Su Mo Tu We Th Fr Sa 27 28 29 30 31 1 2 3…" at bounding box center [383, 391] width 138 height 37
click at [430, 306] on div "6" at bounding box center [427, 319] width 26 height 26
click at [430, 373] on input "From Previous Month Next Month [DATE] Su Mo Tu We Th Fr Sa 27 28 29 30 31 1 2 3…" at bounding box center [383, 391] width 138 height 37
type input "[DATE]"
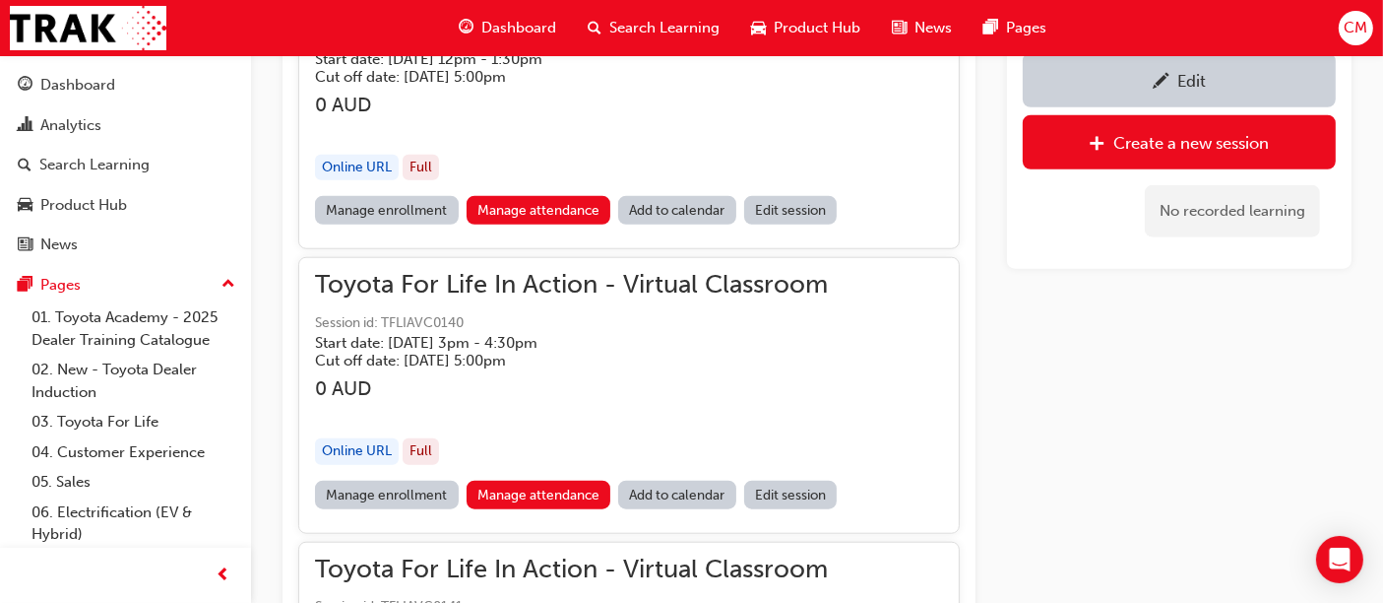
scroll to position [1876, 0]
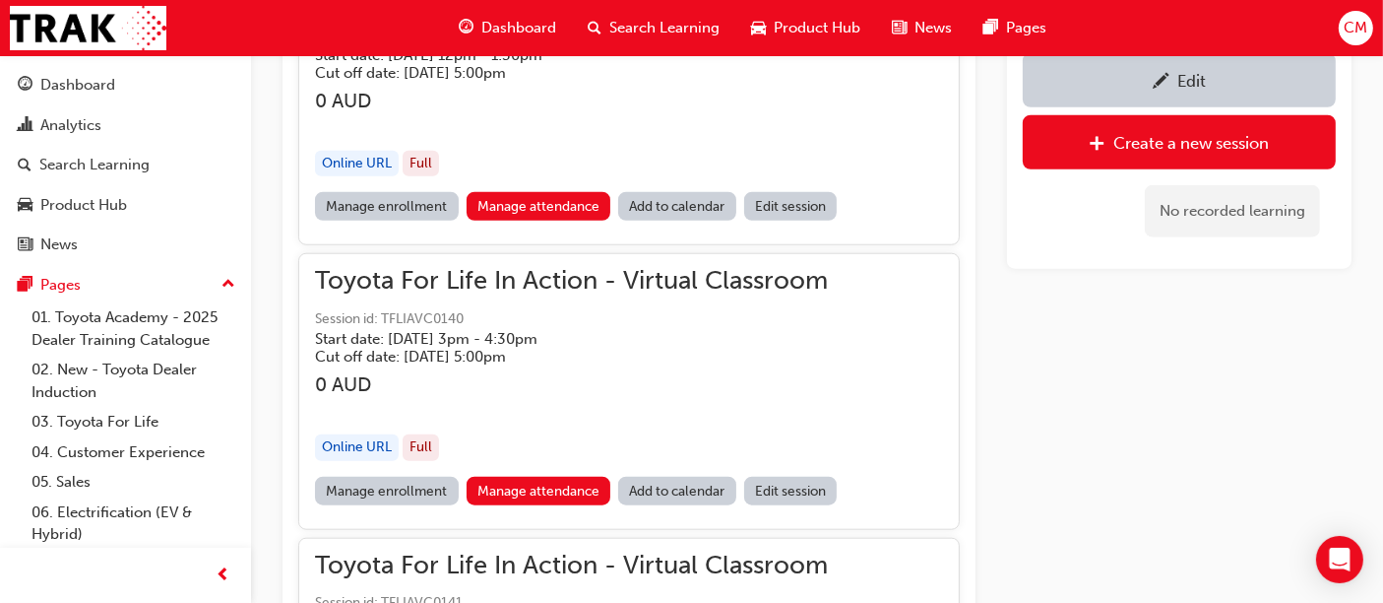
click at [354, 495] on link "Manage enrollment" at bounding box center [387, 491] width 144 height 29
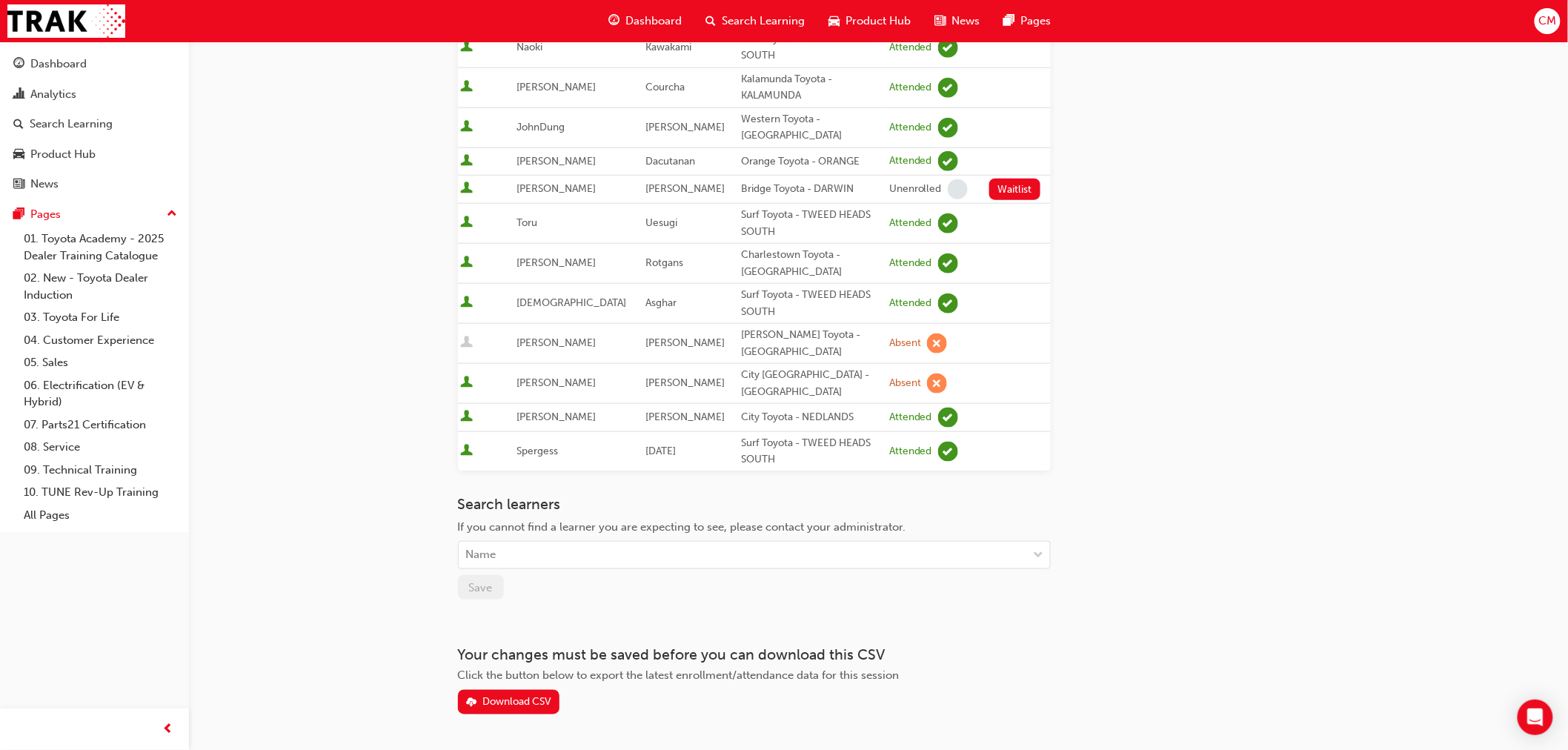
scroll to position [566, 0]
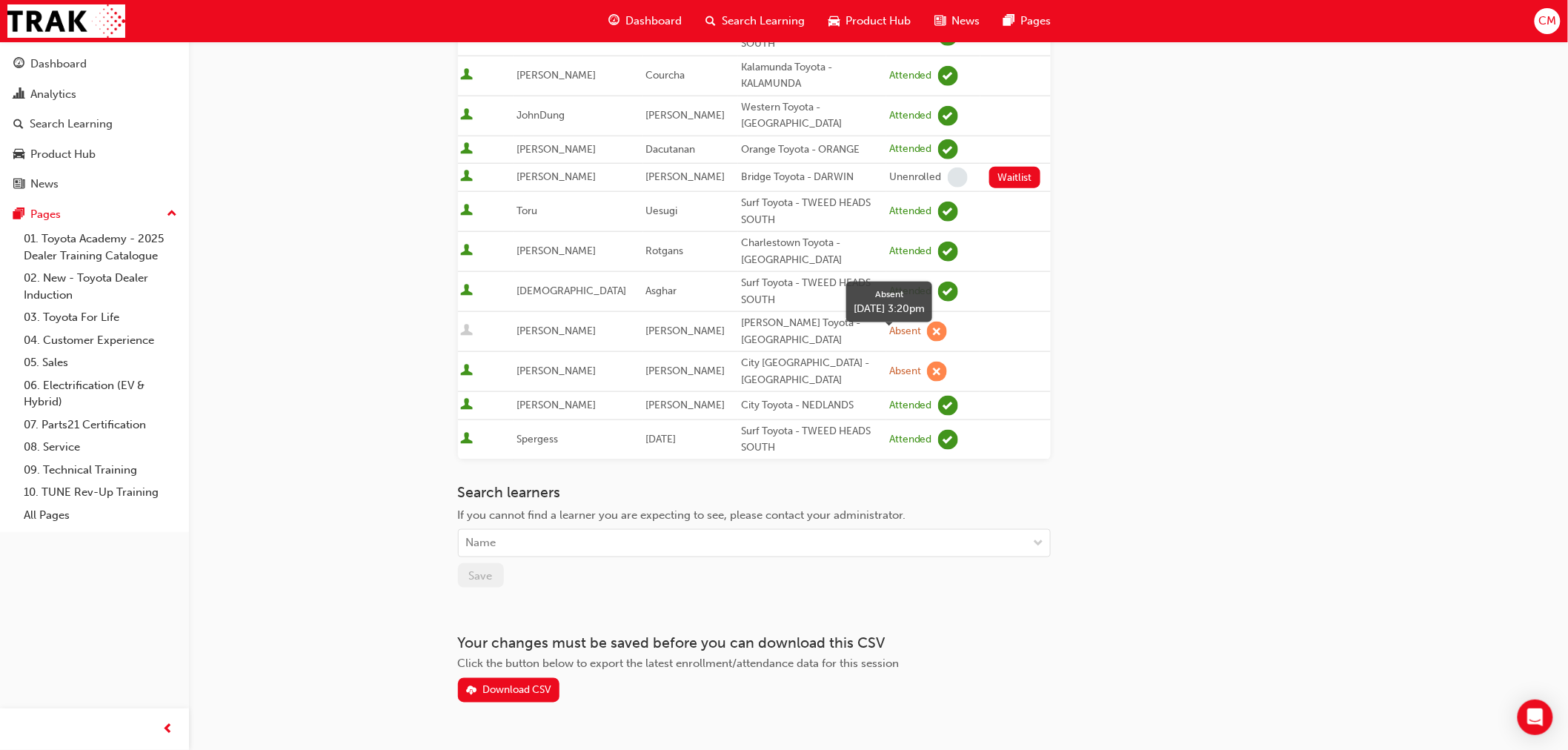
click at [927, 361] on span "learningRecordVerb_ABSENT-icon" at bounding box center [937, 371] width 20 height 20
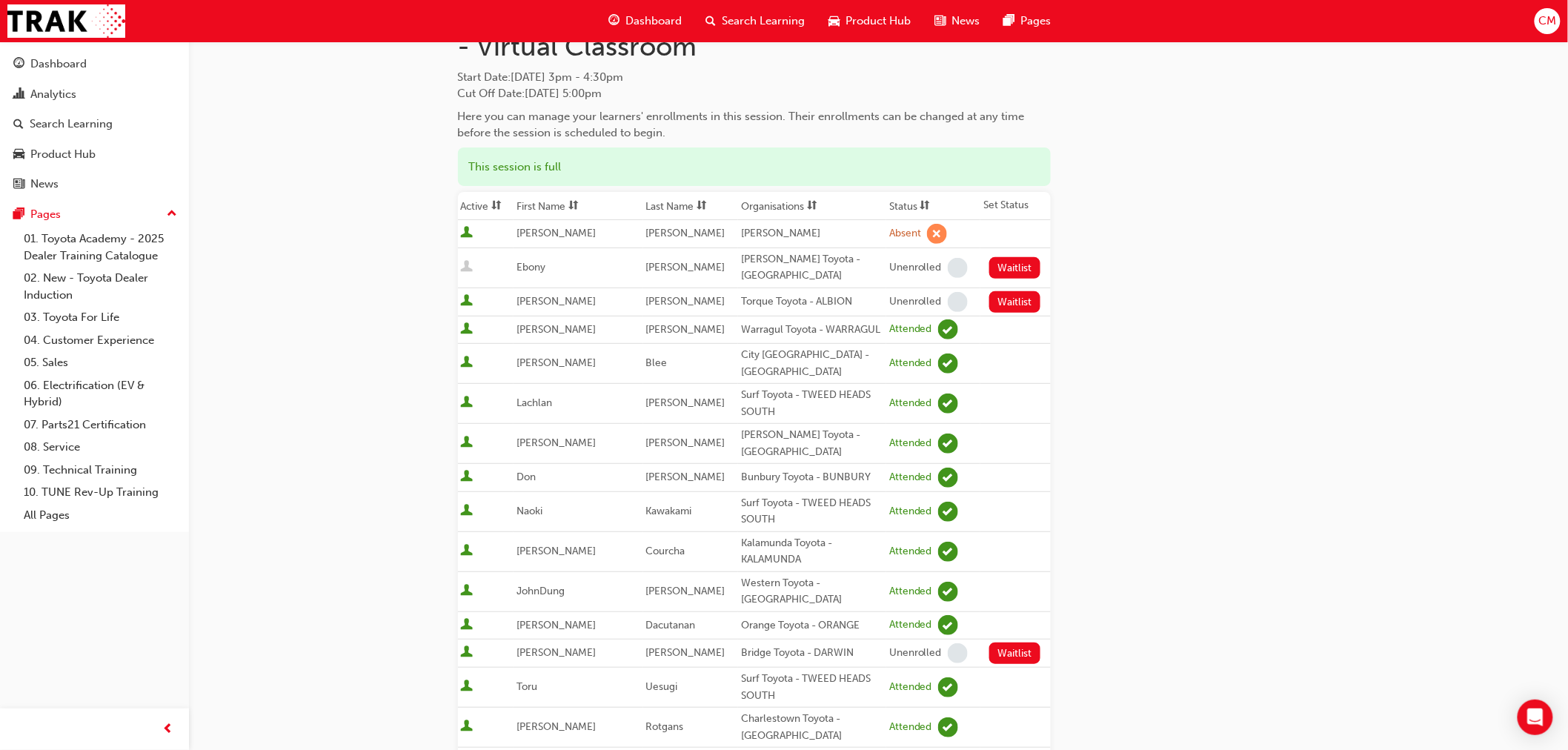
scroll to position [0, 0]
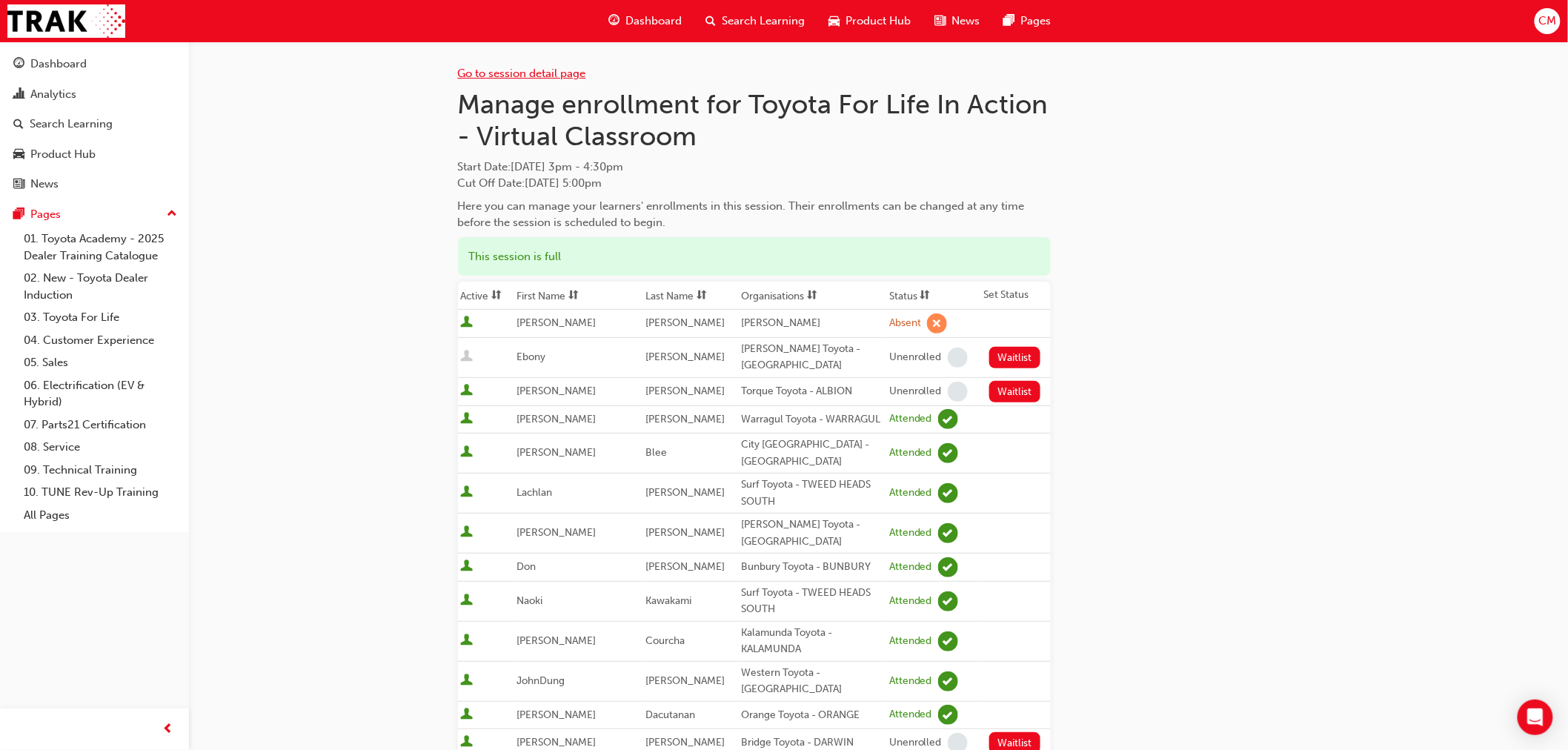
click at [489, 72] on link "Go to session detail page" at bounding box center [522, 74] width 128 height 14
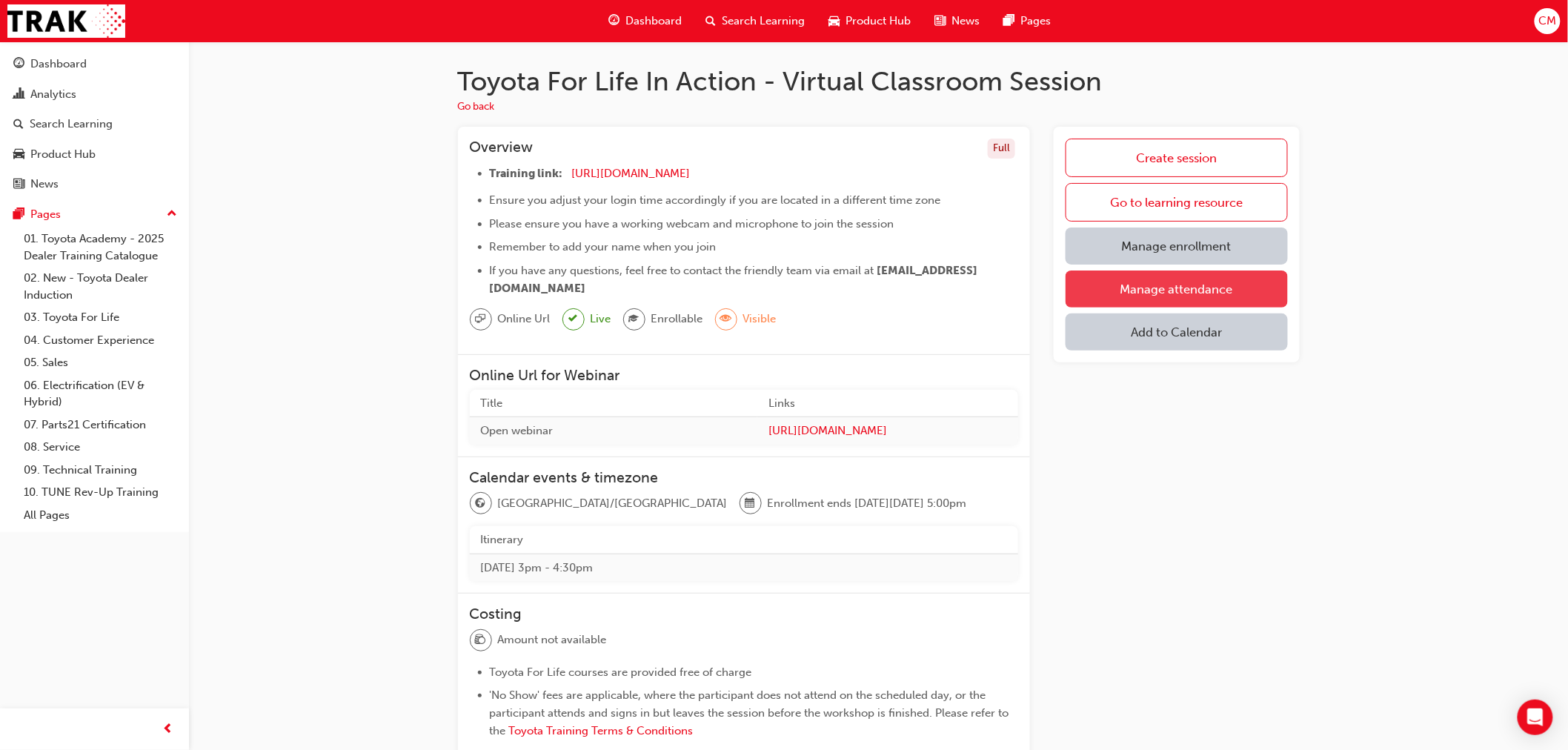
click at [1053, 294] on link "Manage attendance" at bounding box center [1177, 288] width 221 height 37
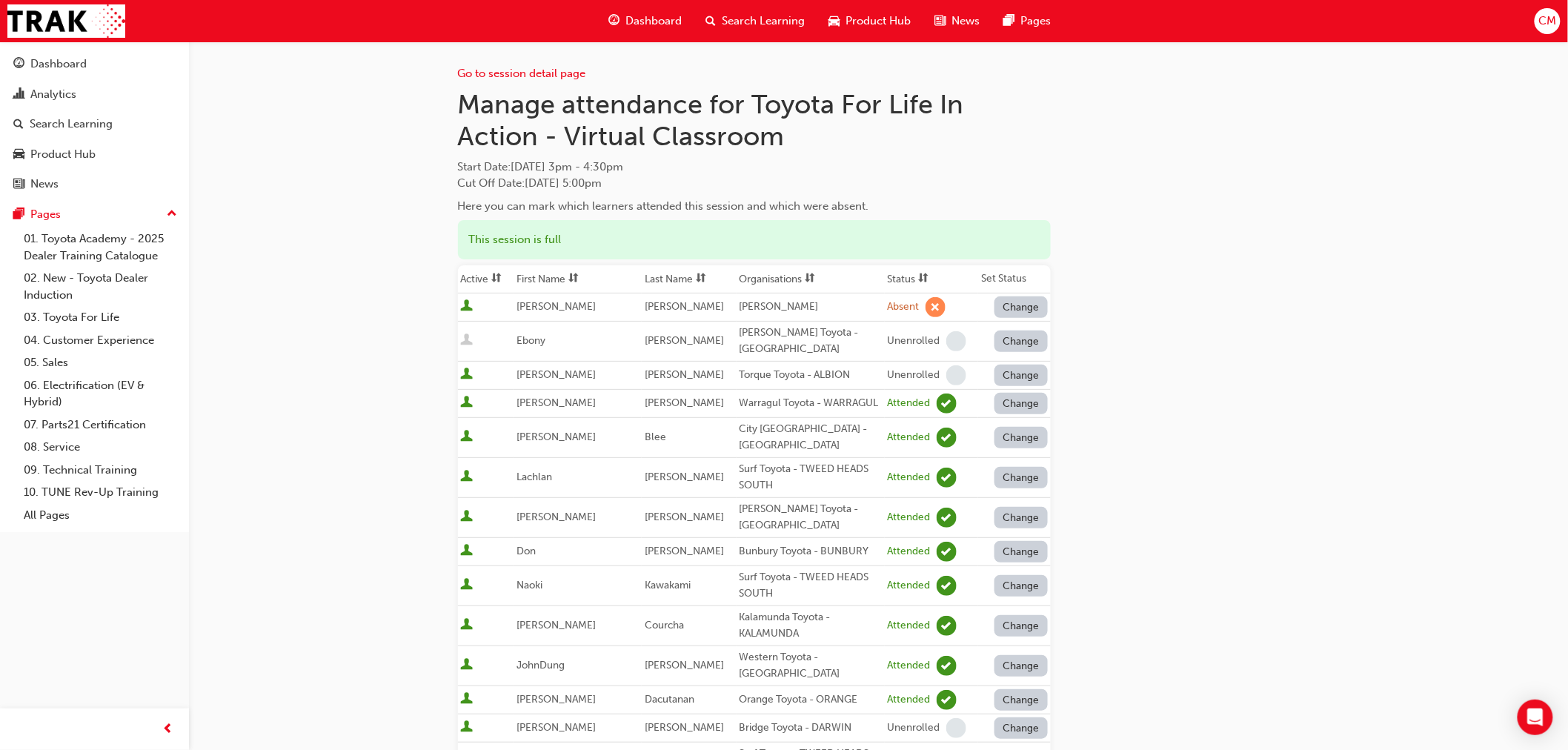
scroll to position [550, 0]
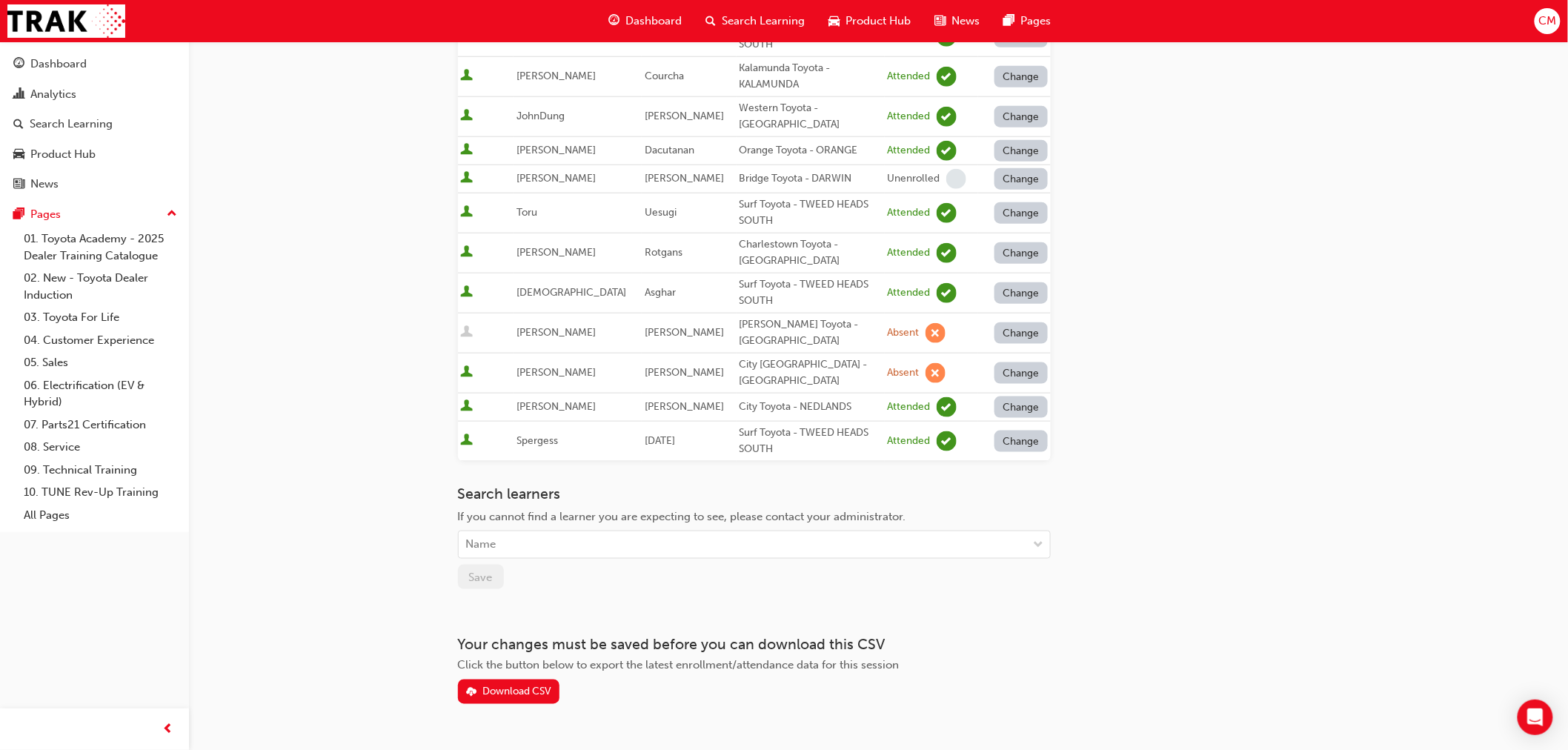
click at [1021, 362] on button "Change" at bounding box center [1021, 373] width 53 height 22
click at [1040, 399] on div "Enrolled" at bounding box center [1021, 404] width 78 height 17
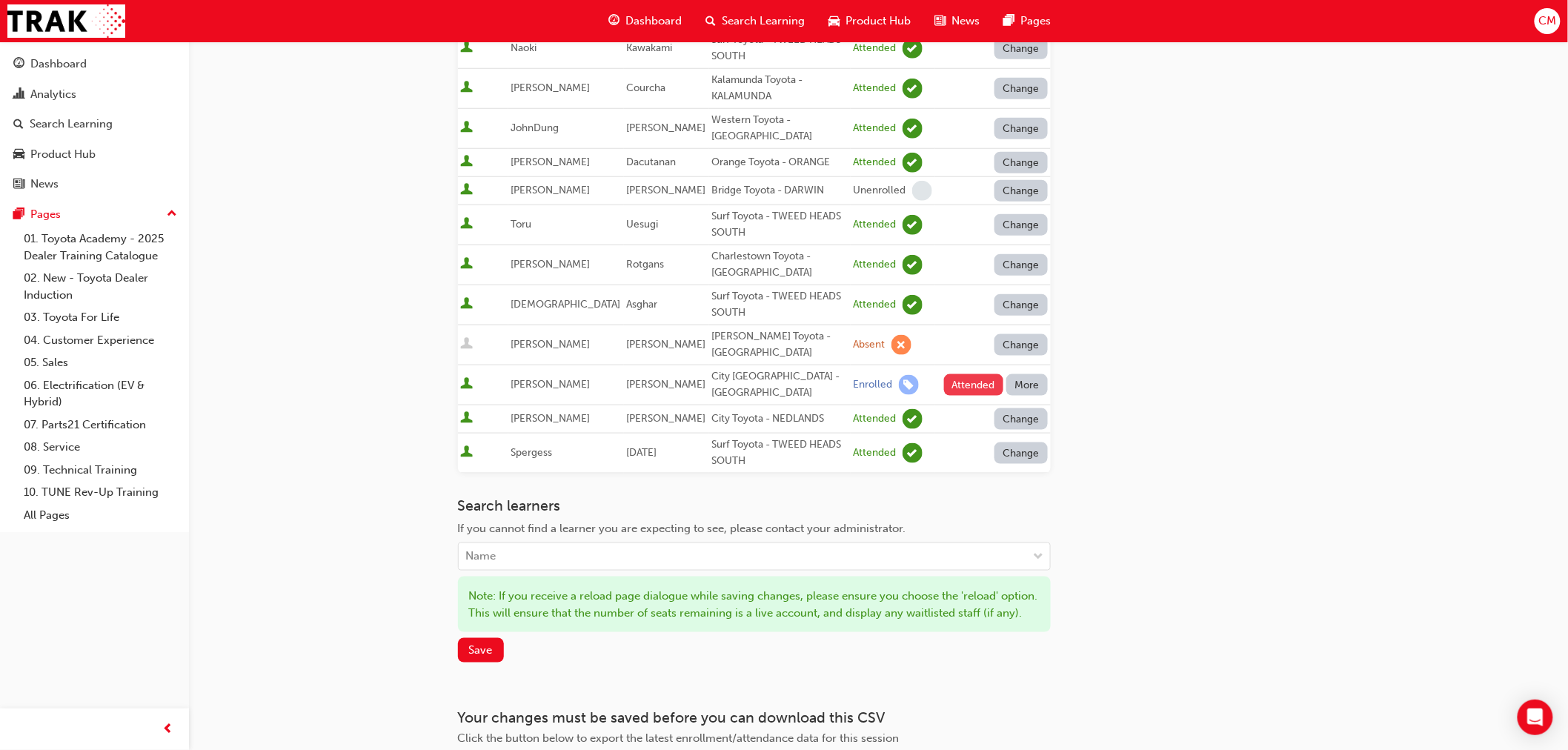
click at [975, 374] on button "Attended" at bounding box center [974, 385] width 60 height 22
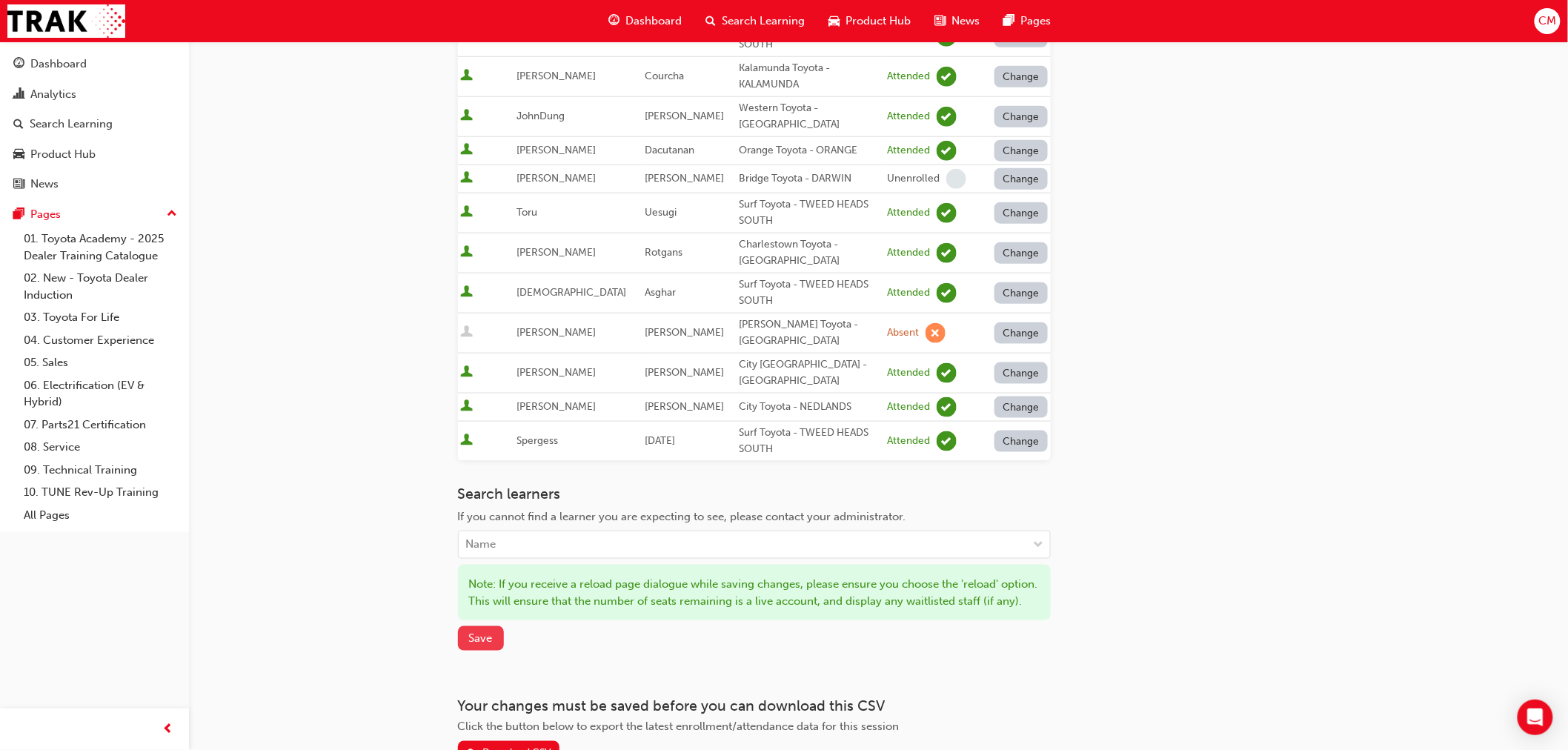
click at [464, 453] on button "Save" at bounding box center [480, 639] width 46 height 24
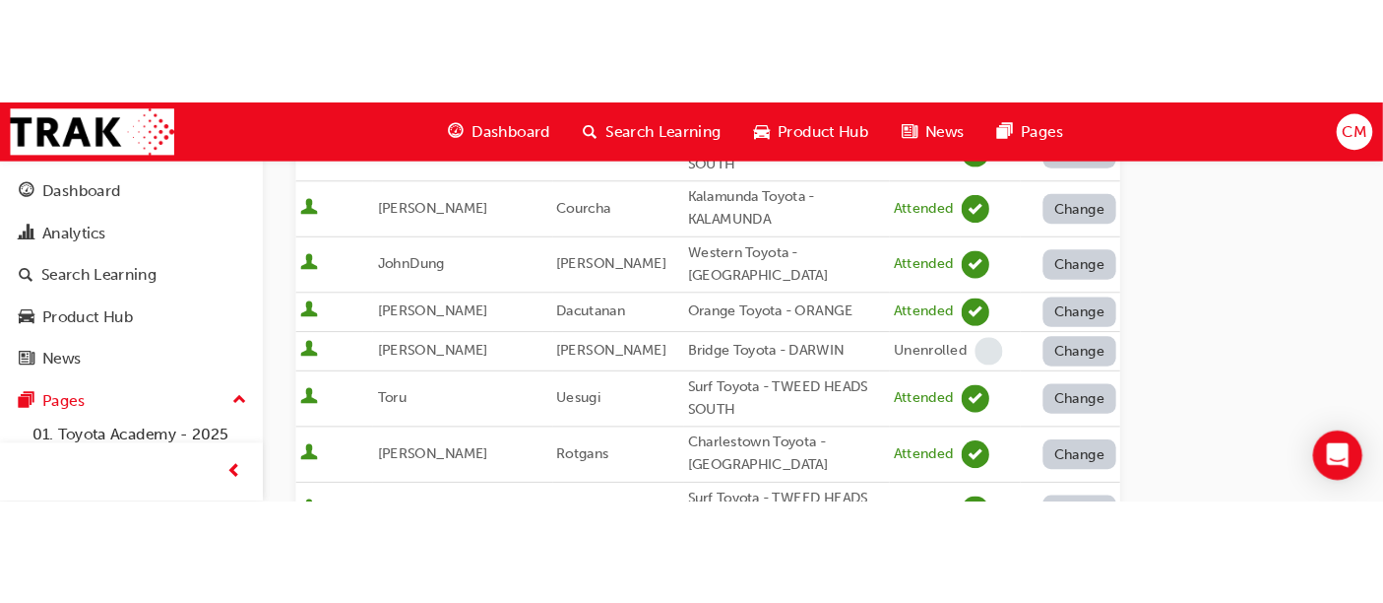
scroll to position [729, 0]
